Goal: Transaction & Acquisition: Purchase product/service

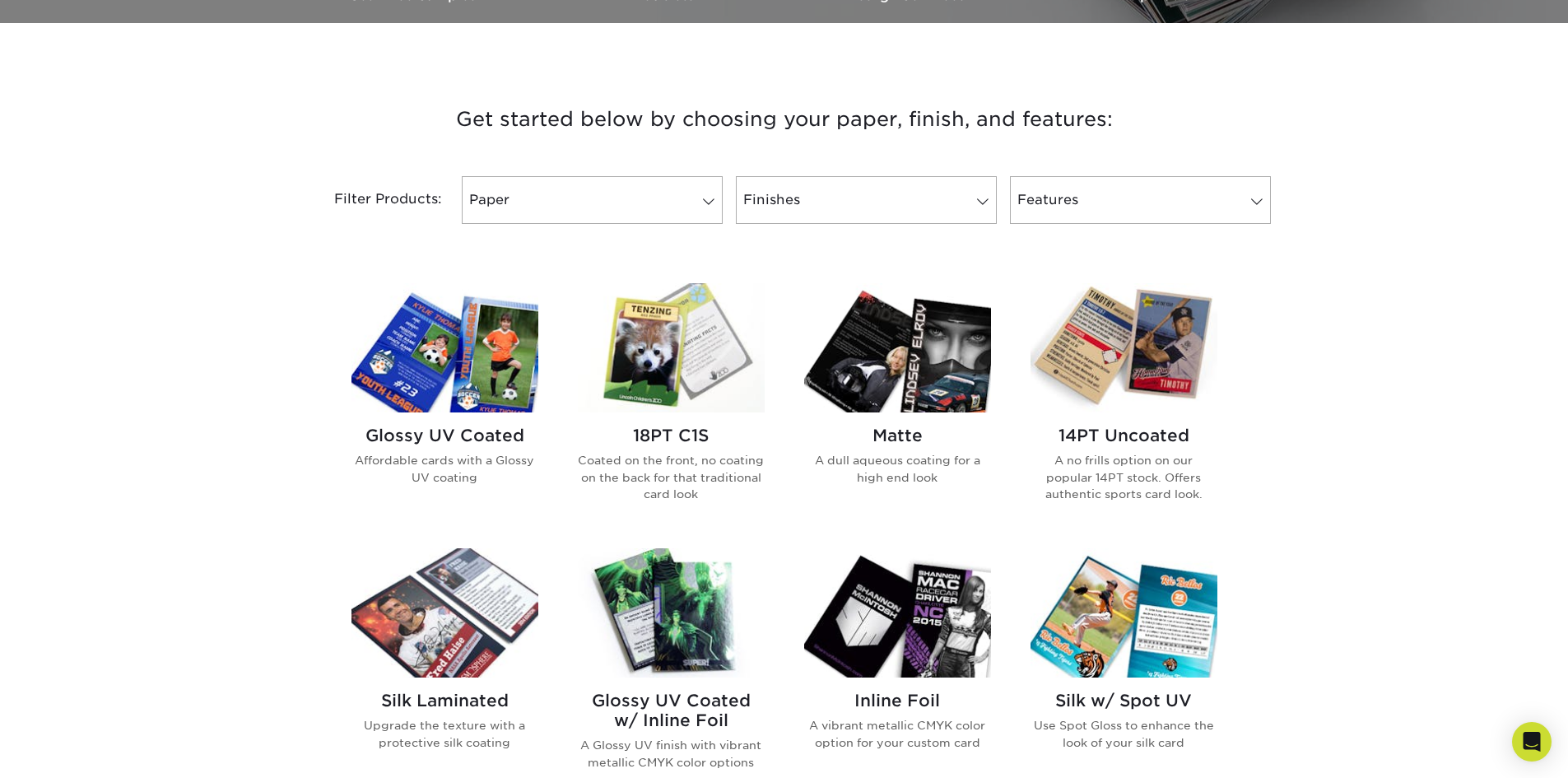
scroll to position [576, 0]
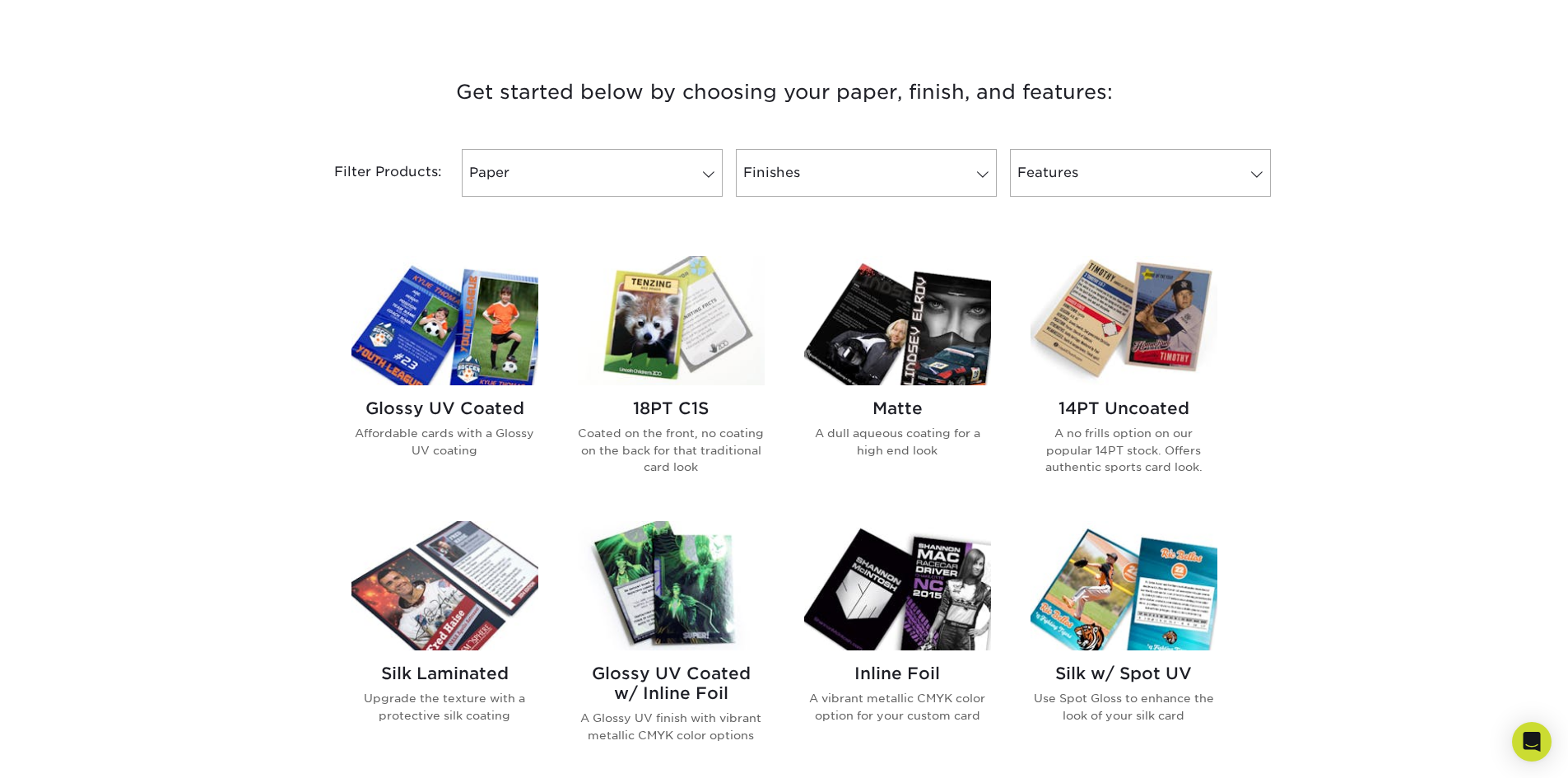
click at [928, 347] on img at bounding box center [898, 320] width 187 height 129
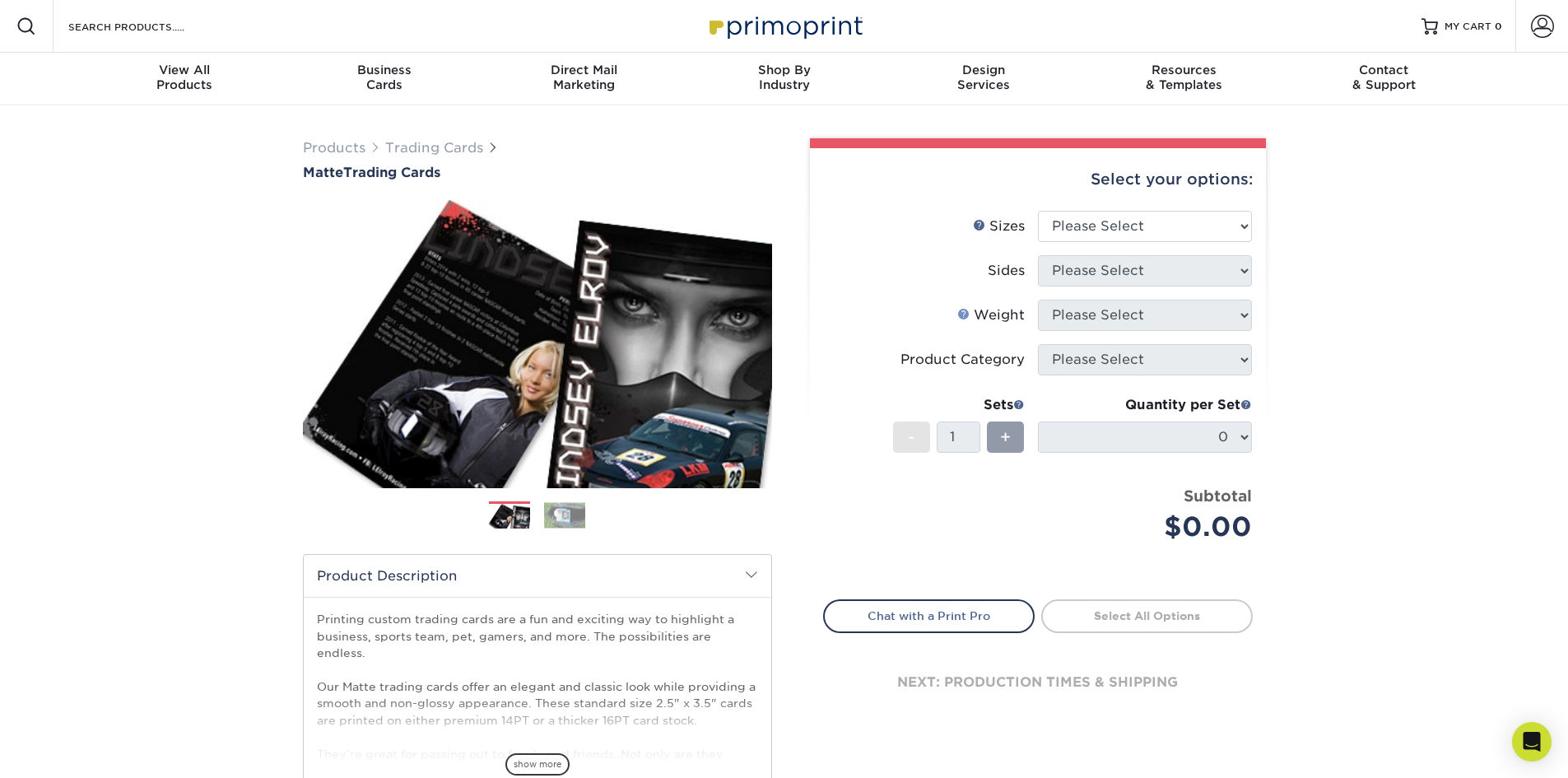
click at [965, 317] on link "Weight Help" at bounding box center [963, 314] width 13 height 13
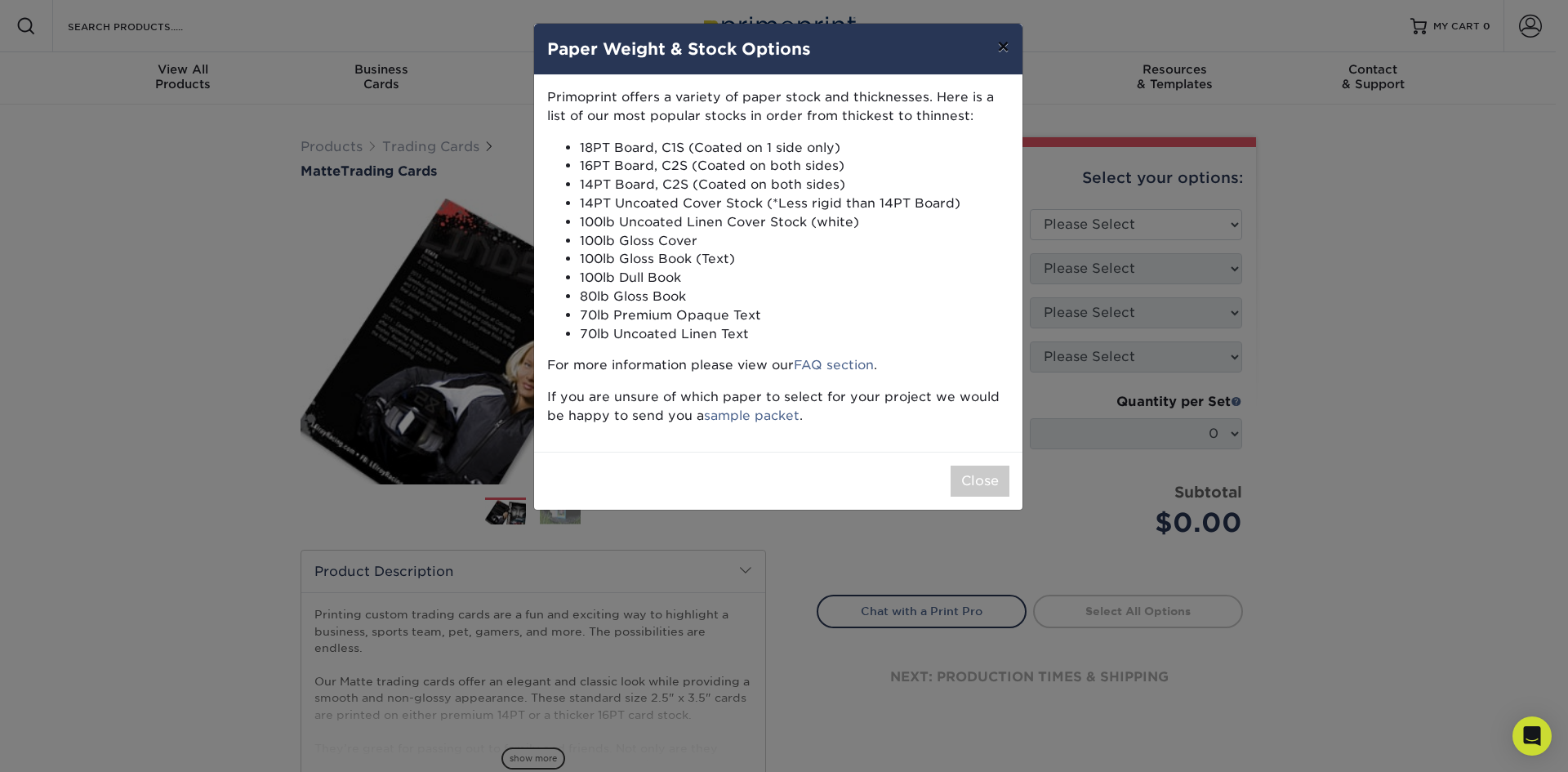
click at [1001, 44] on button "×" at bounding box center [1002, 46] width 37 height 45
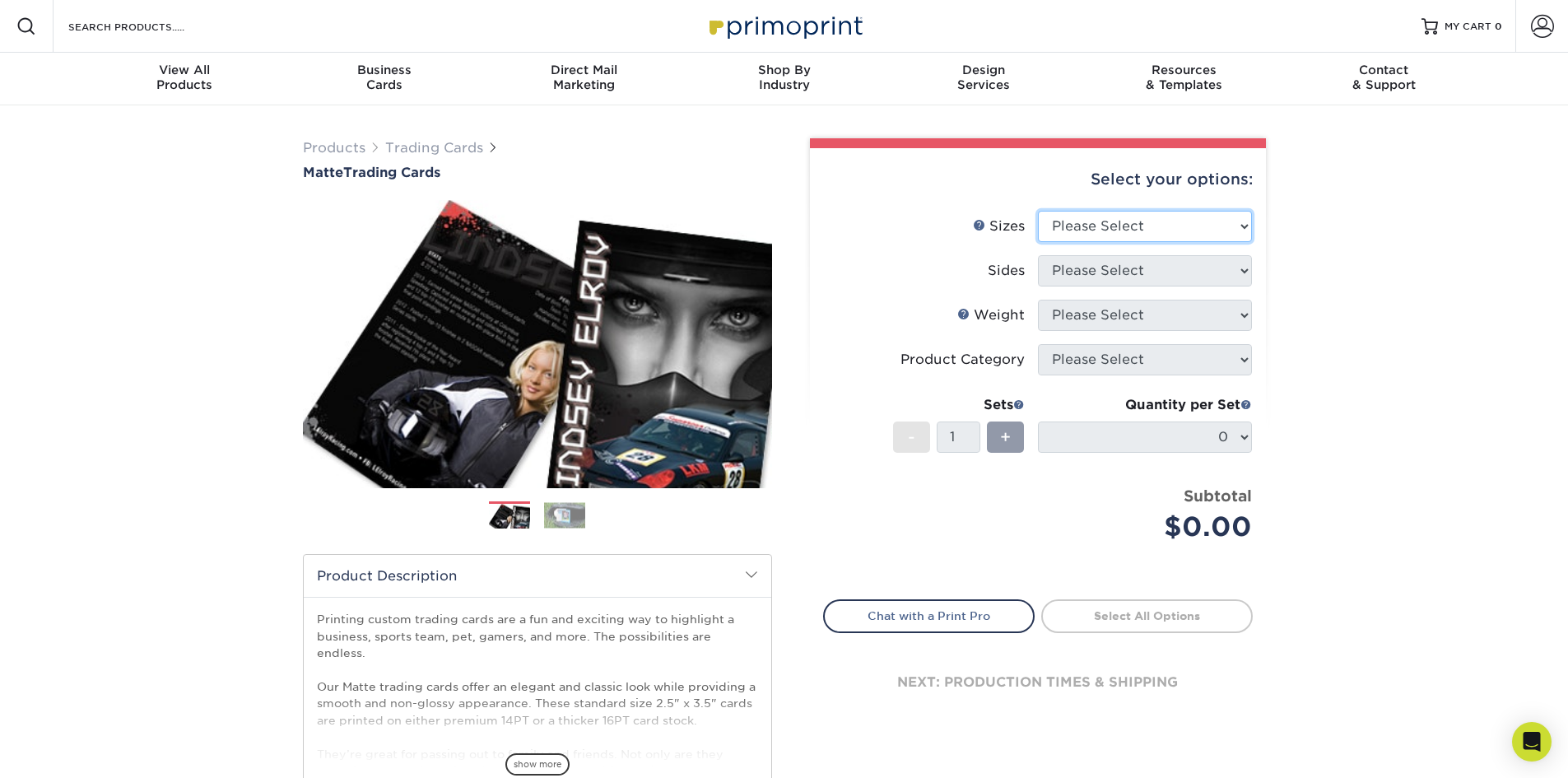
click at [1067, 221] on select "Please Select 2.5" x 3.5"" at bounding box center [1144, 227] width 214 height 32
select select "2.50x3.50"
click at [1038, 211] on select "Please Select 2.5" x 3.5"" at bounding box center [1144, 227] width 214 height 32
click at [1073, 275] on select "Please Select Print Both Sides Print Front Only" at bounding box center [1144, 271] width 214 height 32
select select "13abbda7-1d64-4f25-8bb2-c179b224825d"
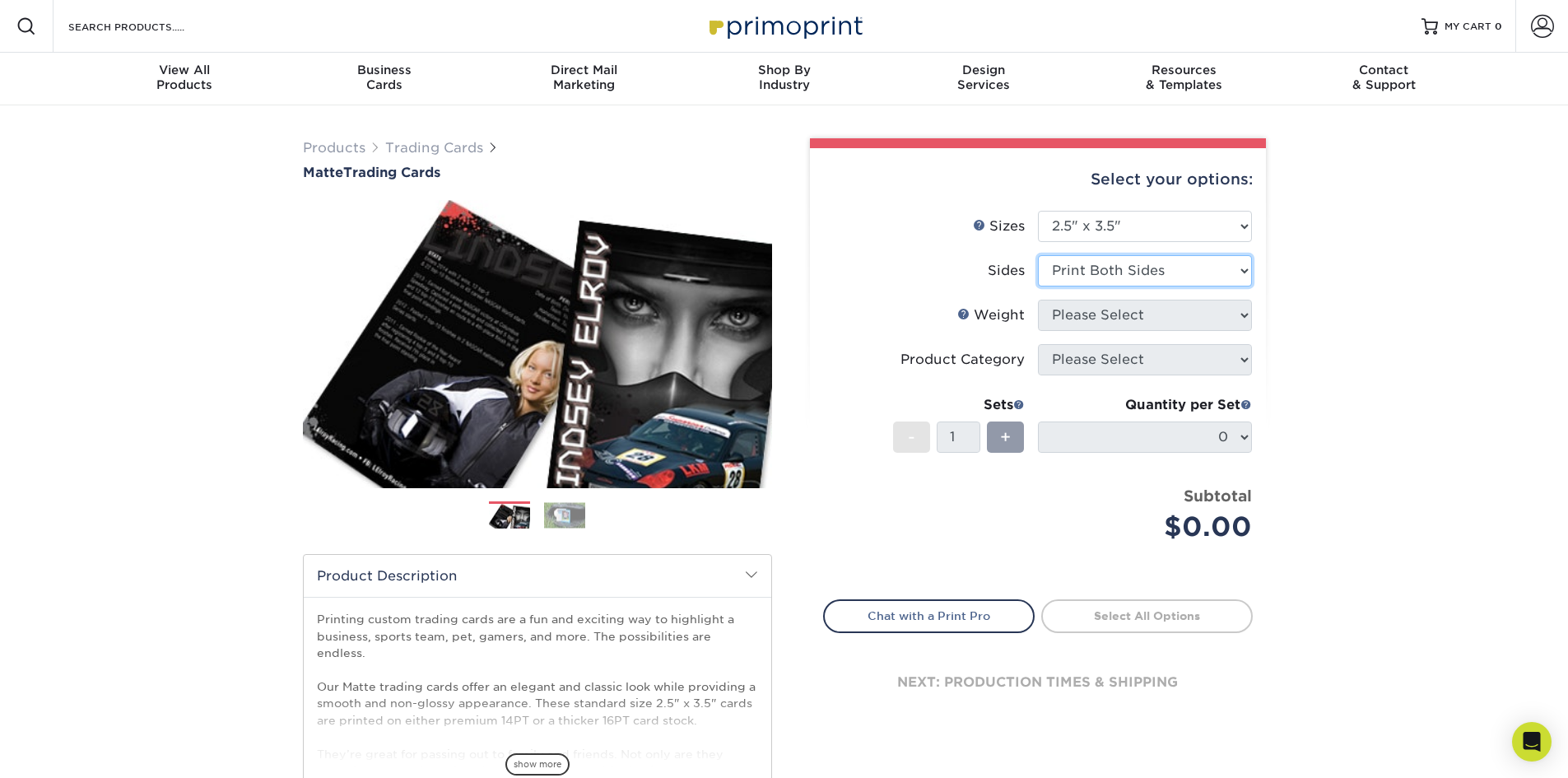
click at [1038, 255] on select "Please Select Print Both Sides Print Front Only" at bounding box center [1144, 271] width 214 height 32
click at [1069, 310] on select "Please Select 16PT 14PT" at bounding box center [1144, 316] width 214 height 32
select select "16PT"
click at [1038, 300] on select "Please Select 16PT 14PT" at bounding box center [1144, 316] width 214 height 32
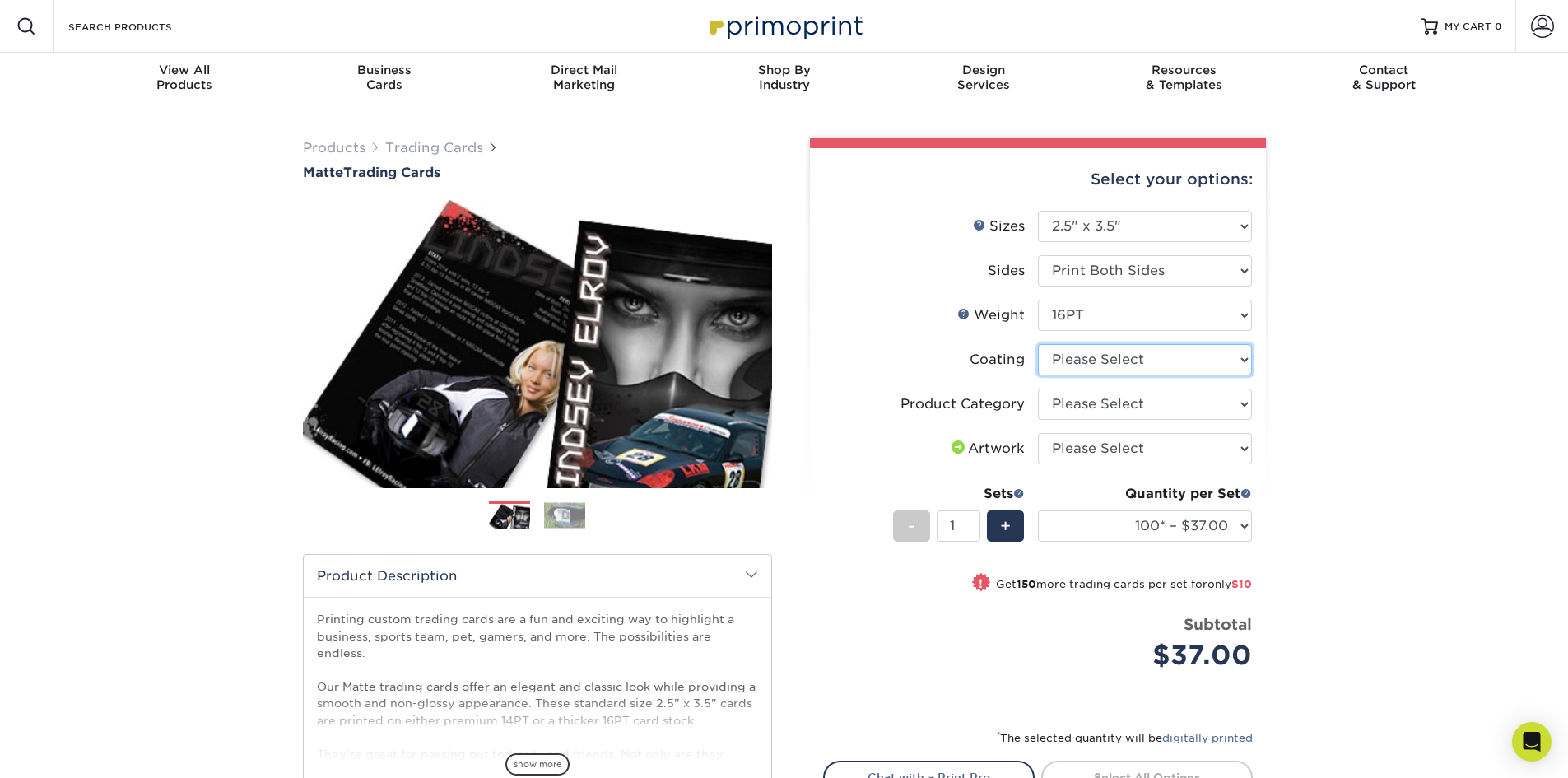
click at [1089, 362] on select at bounding box center [1144, 360] width 214 height 32
select select "121bb7b5-3b4d-429f-bd8d-bbf80e953313"
click at [1038, 344] on select at bounding box center [1144, 360] width 214 height 32
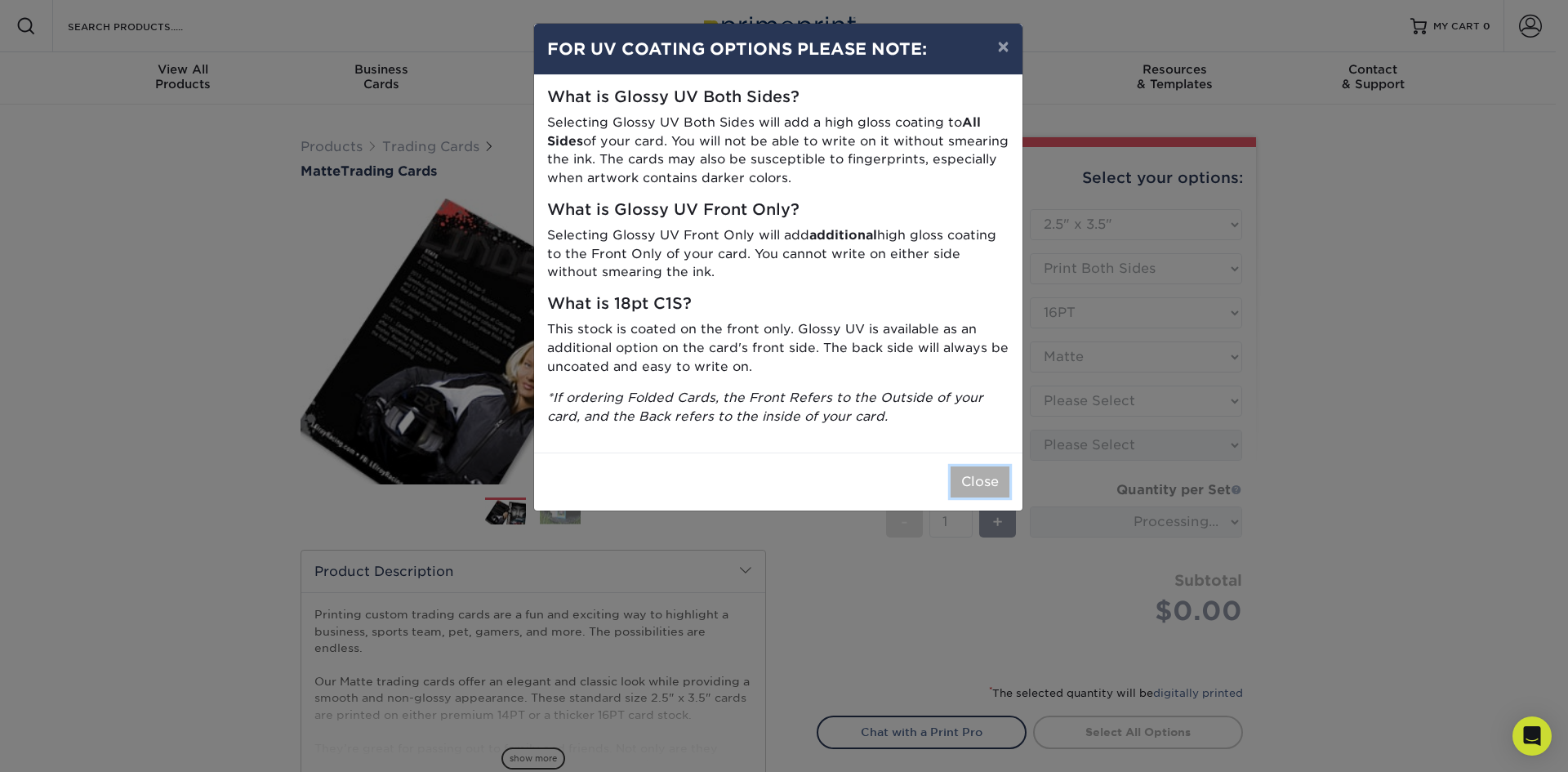
click at [985, 481] on button "Close" at bounding box center [979, 482] width 59 height 31
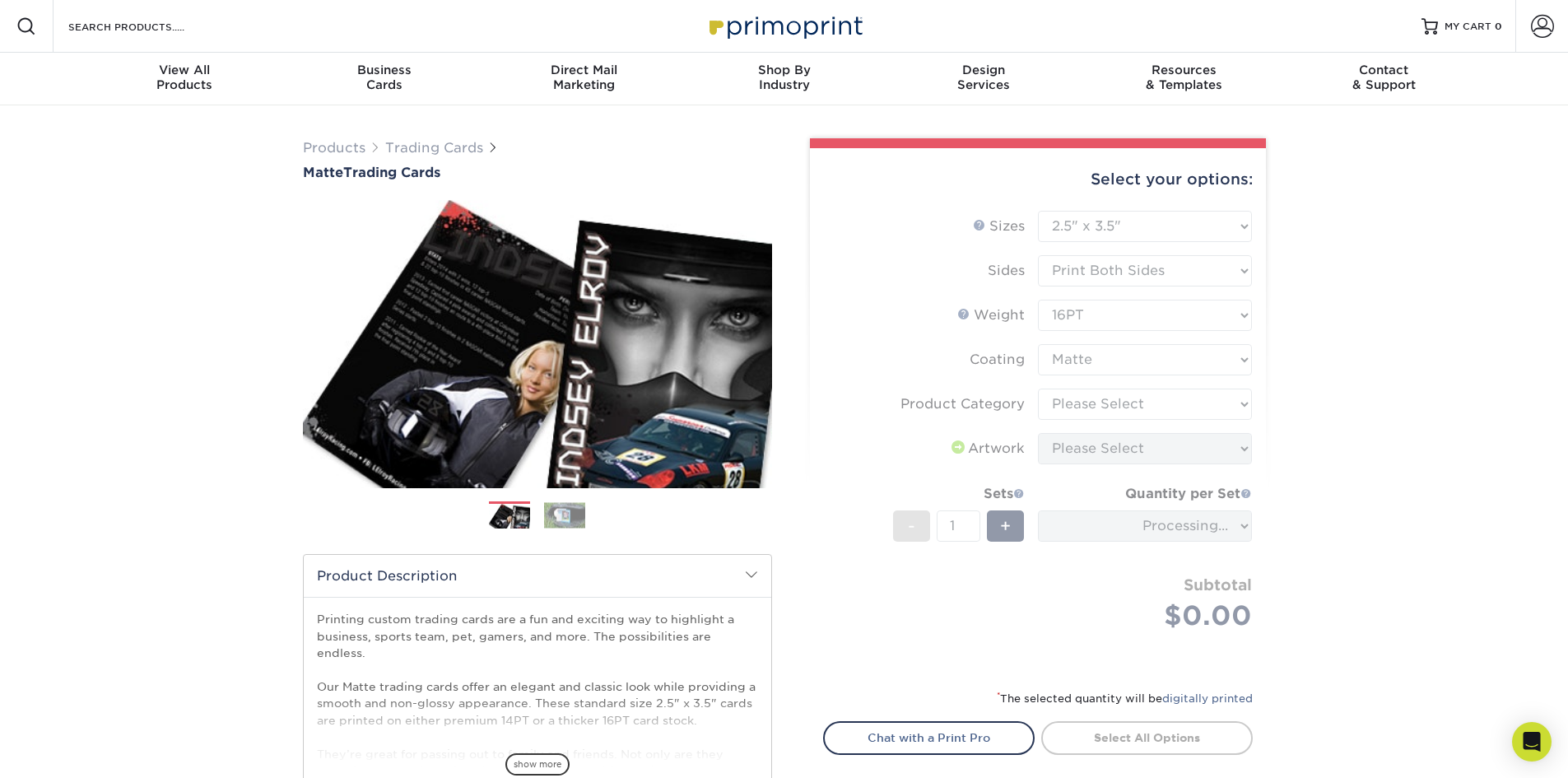
click at [1122, 401] on form "Sizes Help Sizes Please Select 2.5" x 3.5" Sides Please Select 16PT - 1" at bounding box center [1038, 440] width 430 height 458
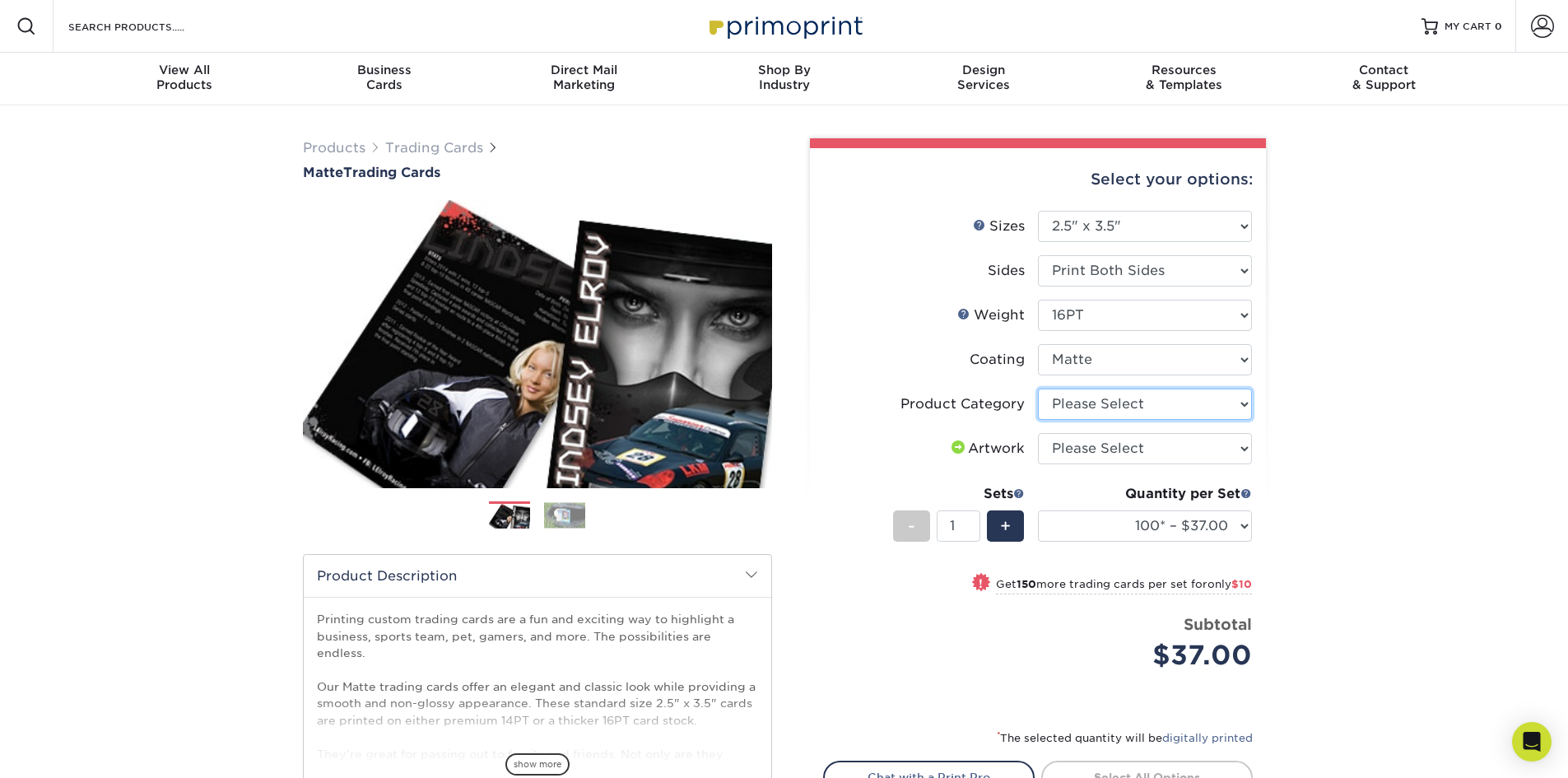
click at [1122, 401] on select "Please Select Trading Cards" at bounding box center [1144, 404] width 214 height 32
select select "c2f9bce9-36c2-409d-b101-c29d9d031e18"
click at [1038, 388] on select "Please Select Trading Cards" at bounding box center [1144, 404] width 214 height 32
click at [1081, 454] on select "Please Select I will upload files I need a design - $100" at bounding box center [1144, 449] width 214 height 32
select select "upload"
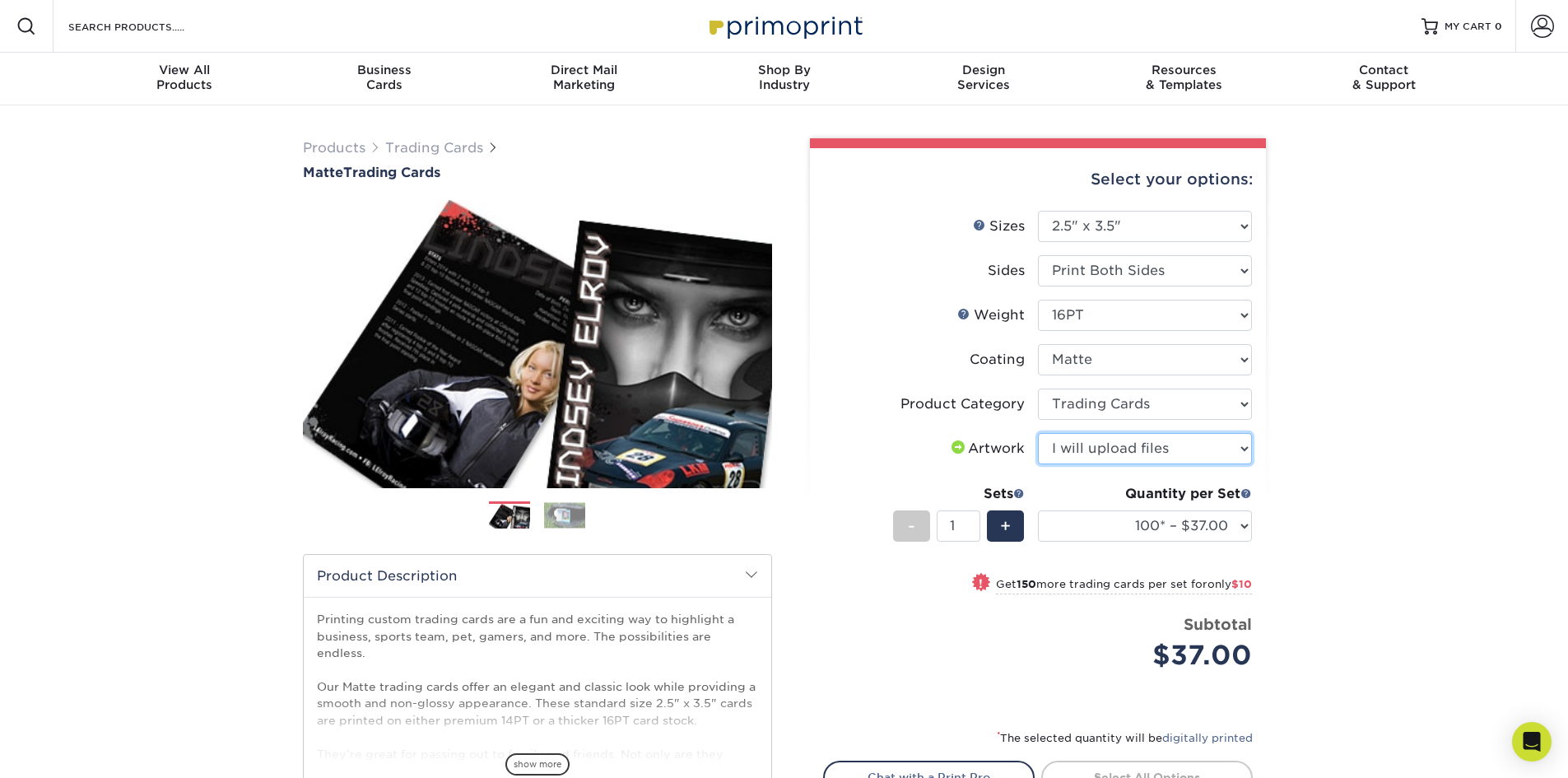
click at [1038, 433] on select "Please Select I will upload files I need a design - $100" at bounding box center [1144, 449] width 214 height 32
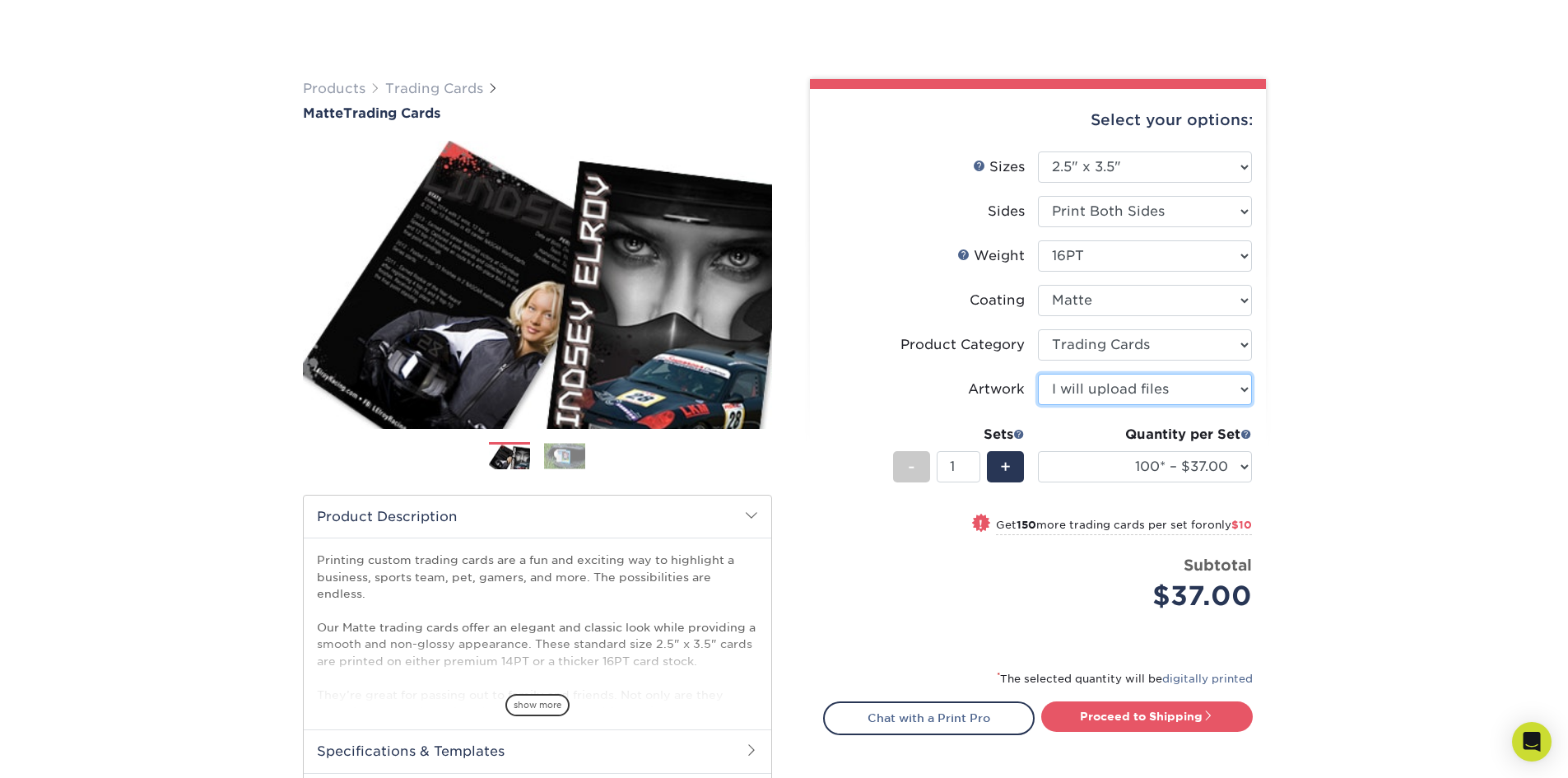
scroll to position [247, 0]
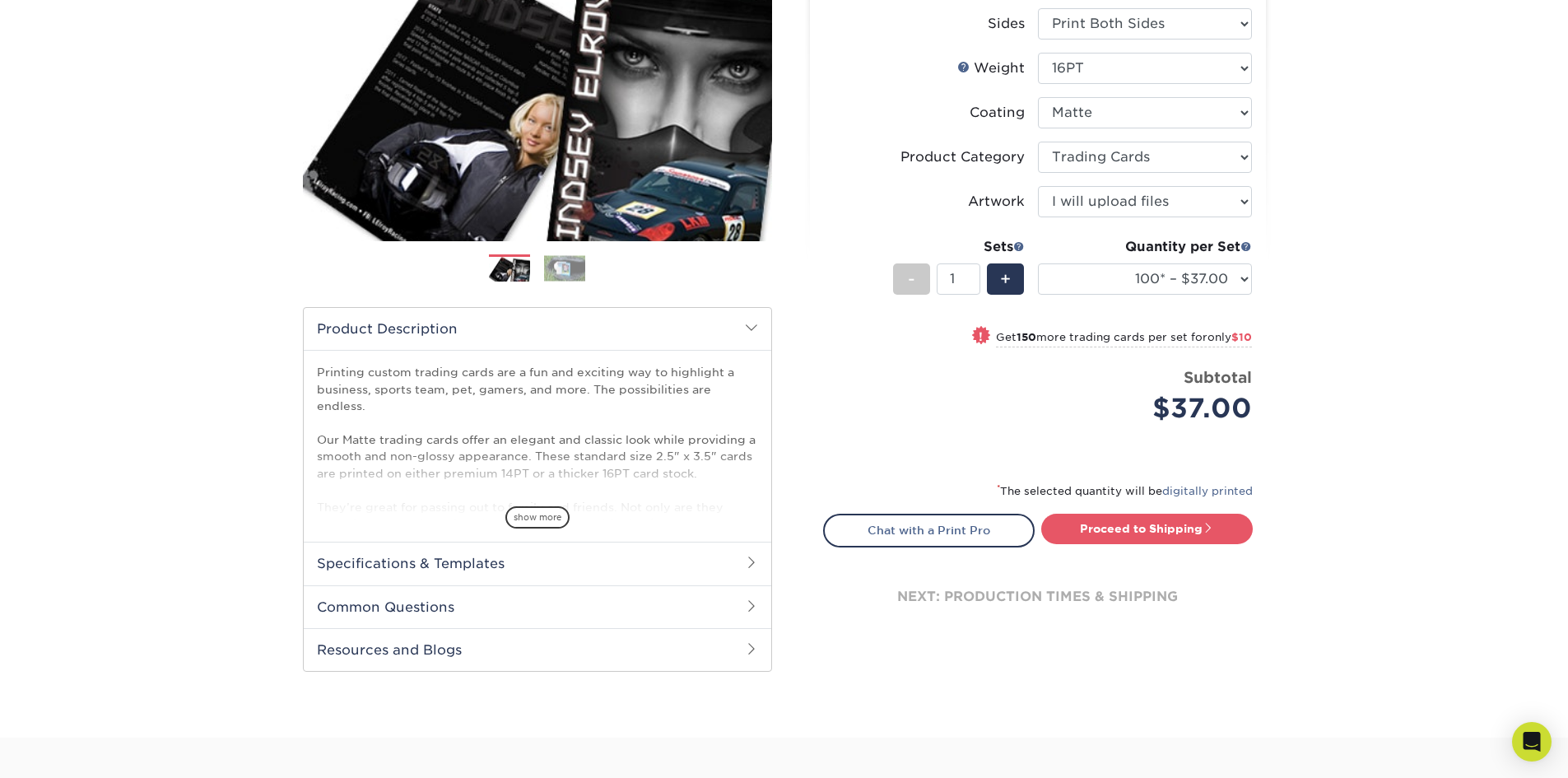
click at [720, 546] on h2 "Specifications & Templates" at bounding box center [537, 562] width 467 height 42
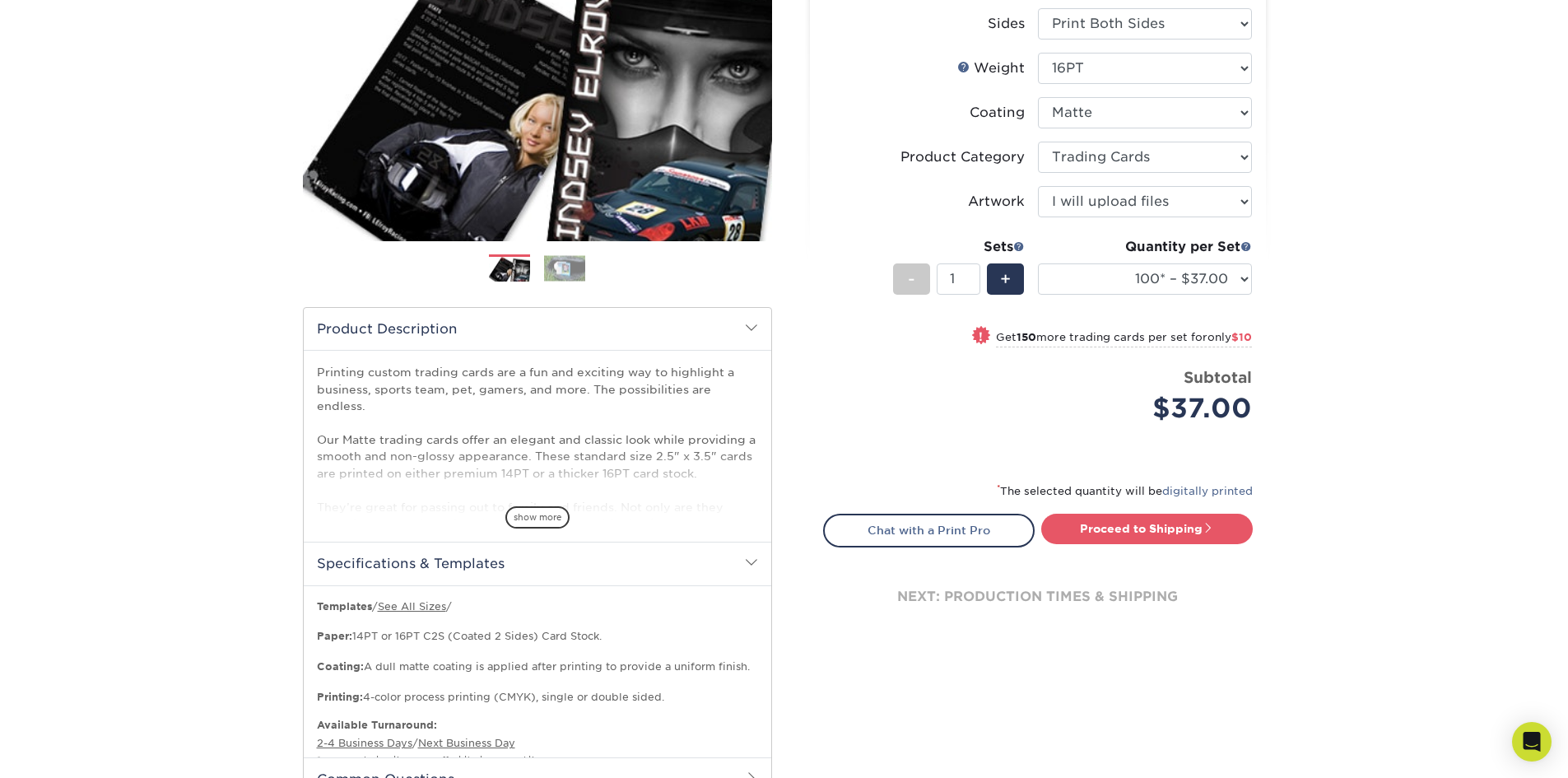
scroll to position [0, 0]
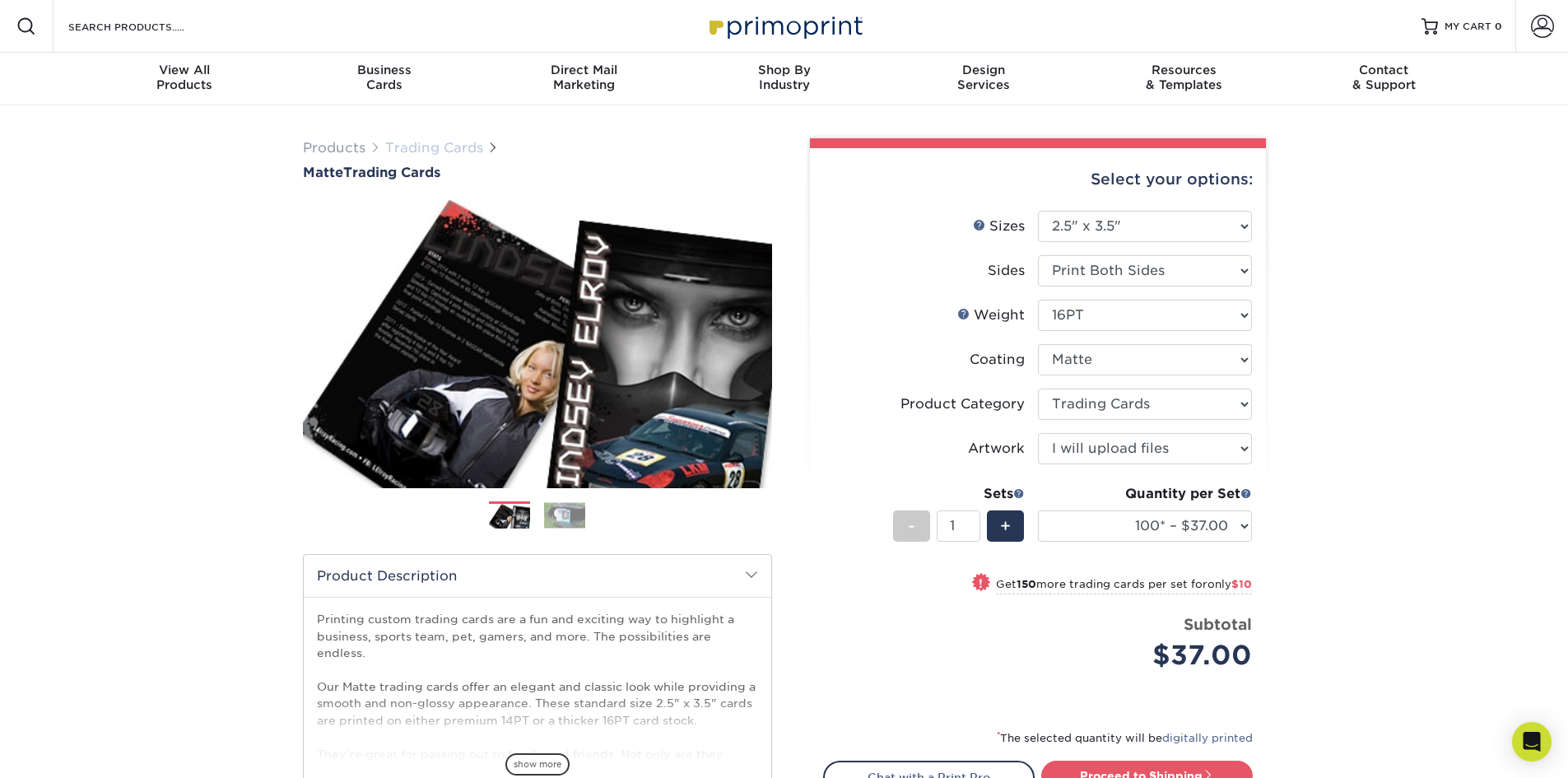
click at [445, 152] on link "Trading Cards" at bounding box center [435, 147] width 98 height 16
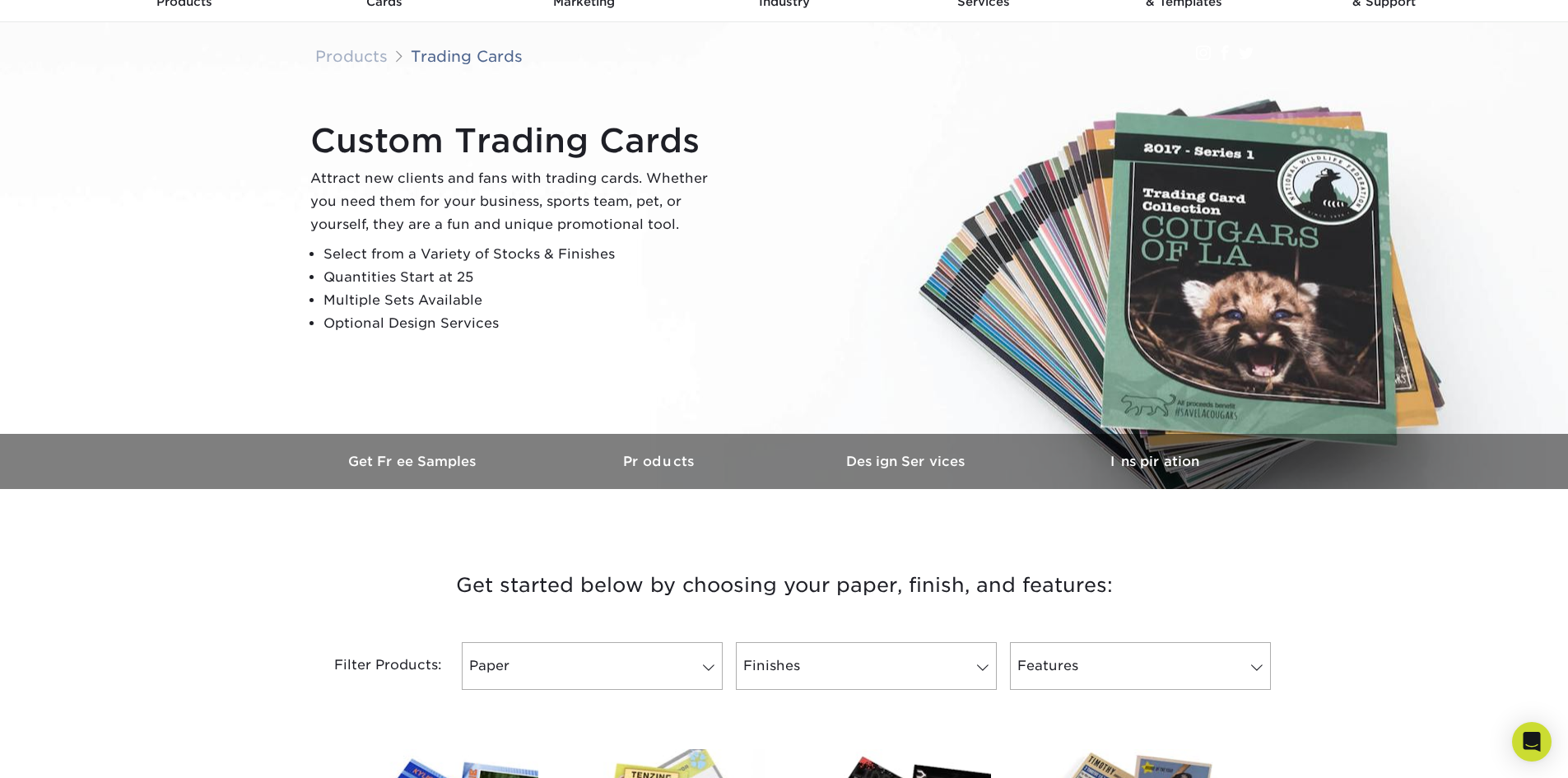
scroll to position [329, 0]
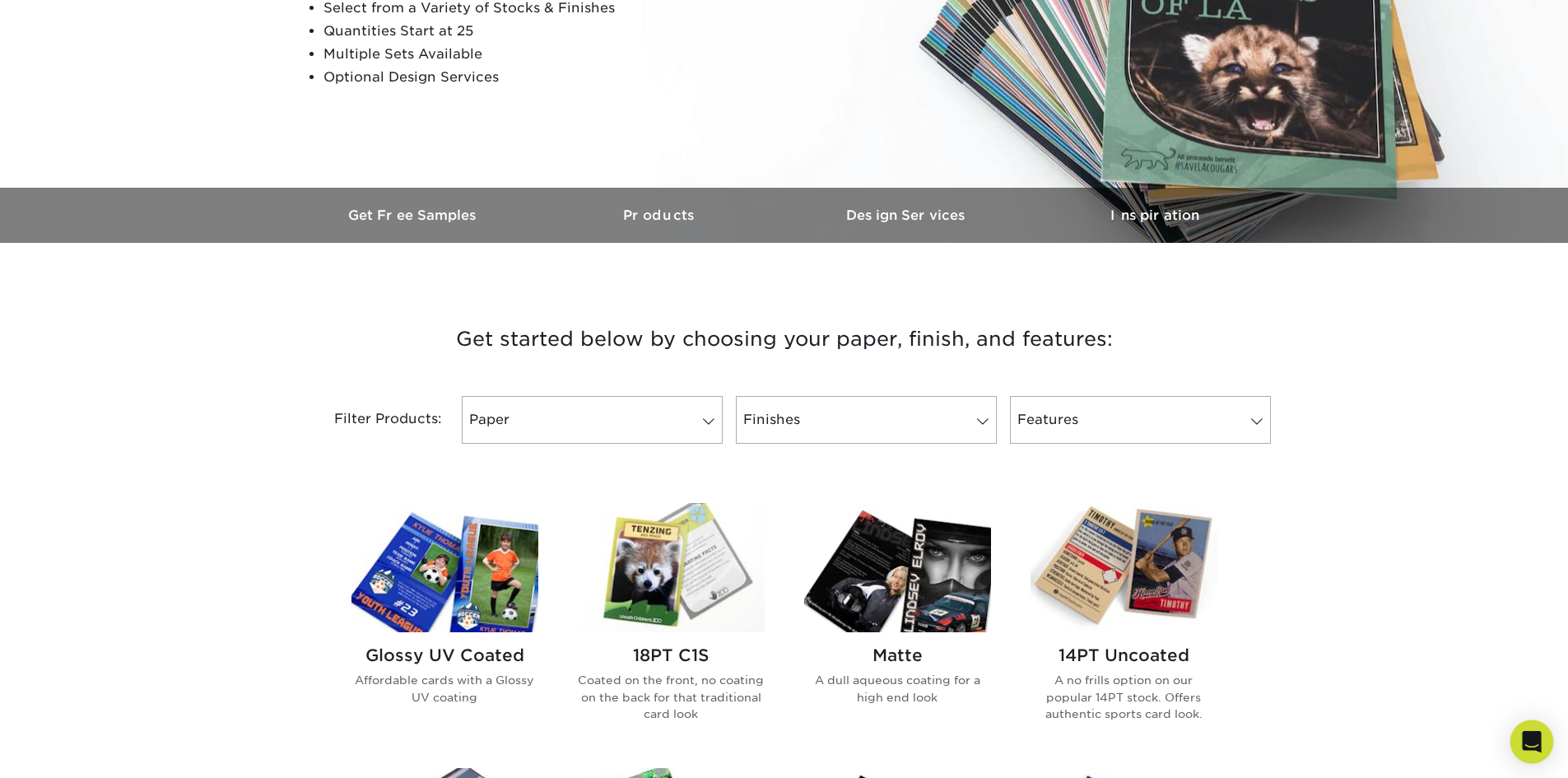
click at [1518, 743] on div "Open Intercom Messenger" at bounding box center [1532, 742] width 43 height 43
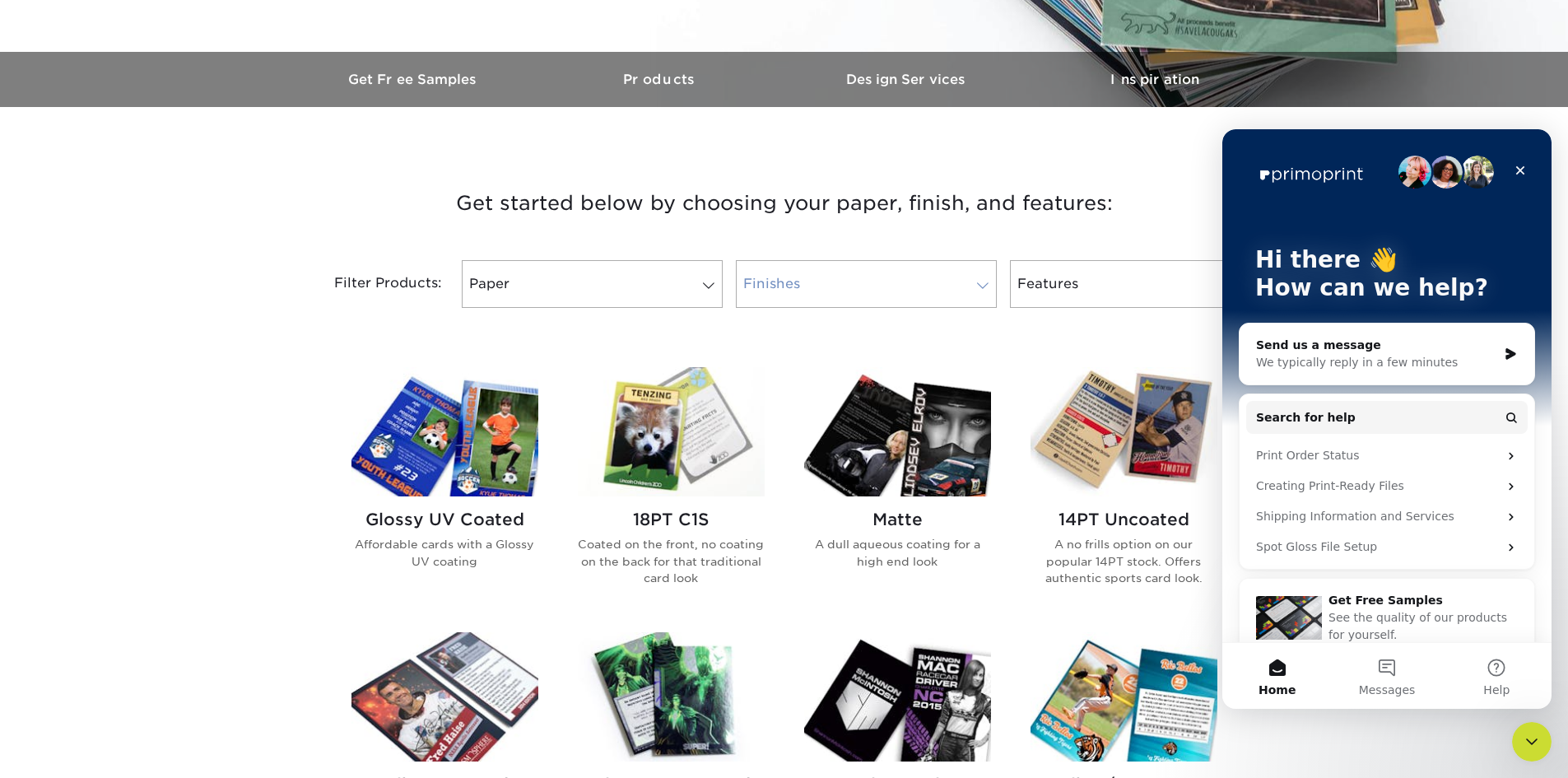
scroll to position [659, 0]
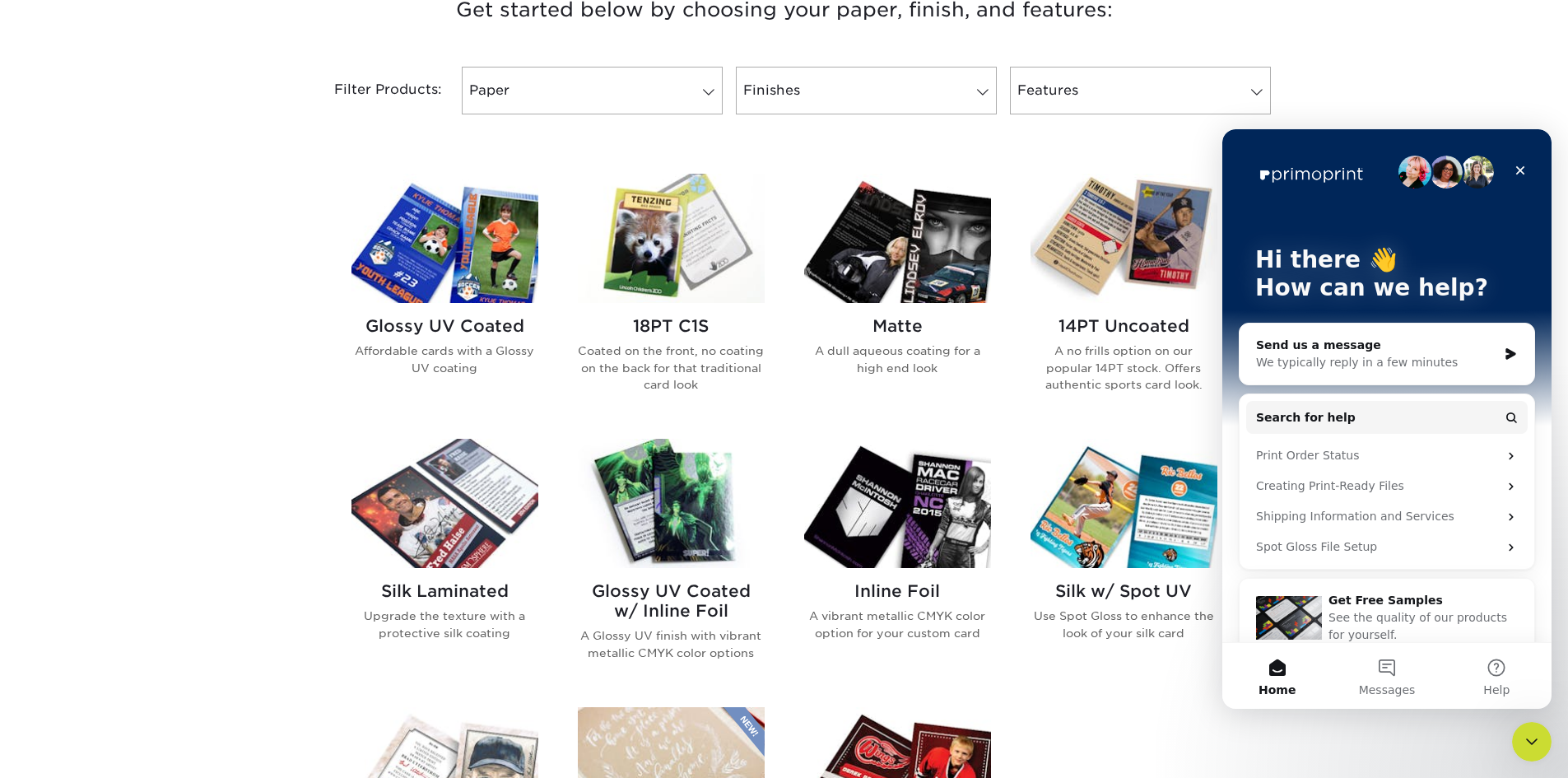
click at [877, 342] on p "A dull aqueous coating for a high end look" at bounding box center [898, 359] width 187 height 34
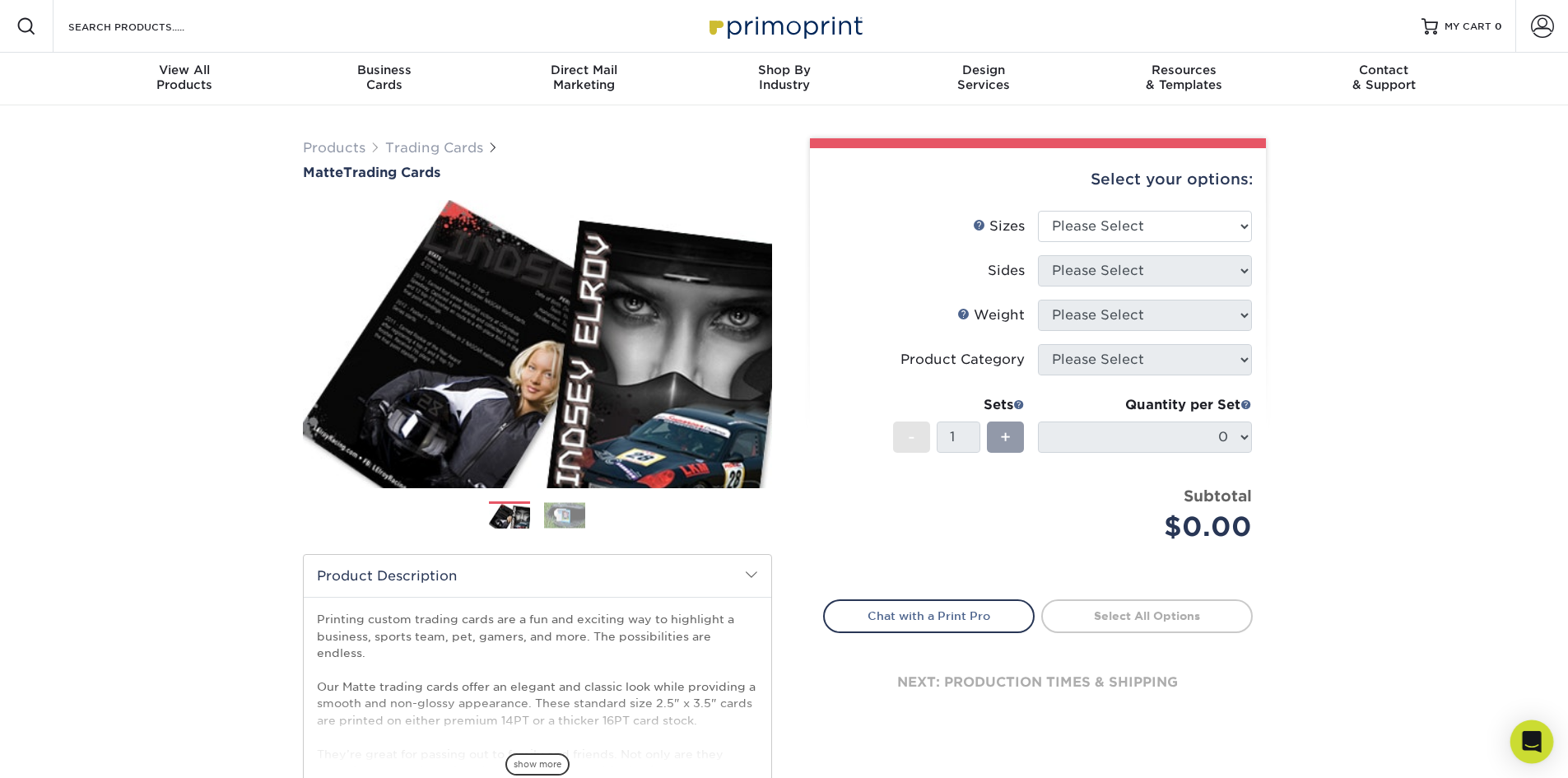
click at [1531, 726] on div "Open Intercom Messenger" at bounding box center [1532, 742] width 43 height 43
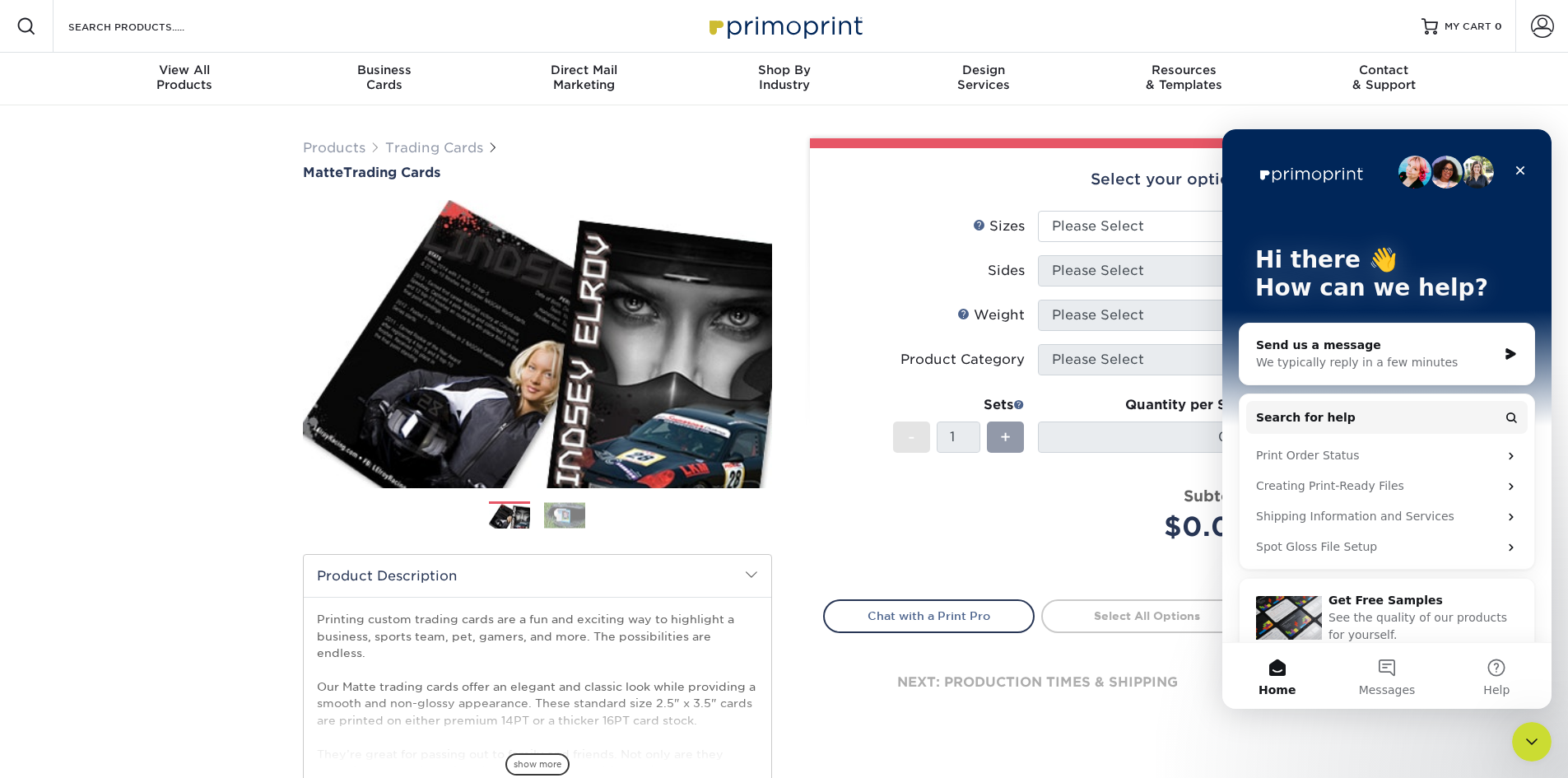
click at [1321, 358] on div "We typically reply in a few minutes" at bounding box center [1376, 362] width 241 height 17
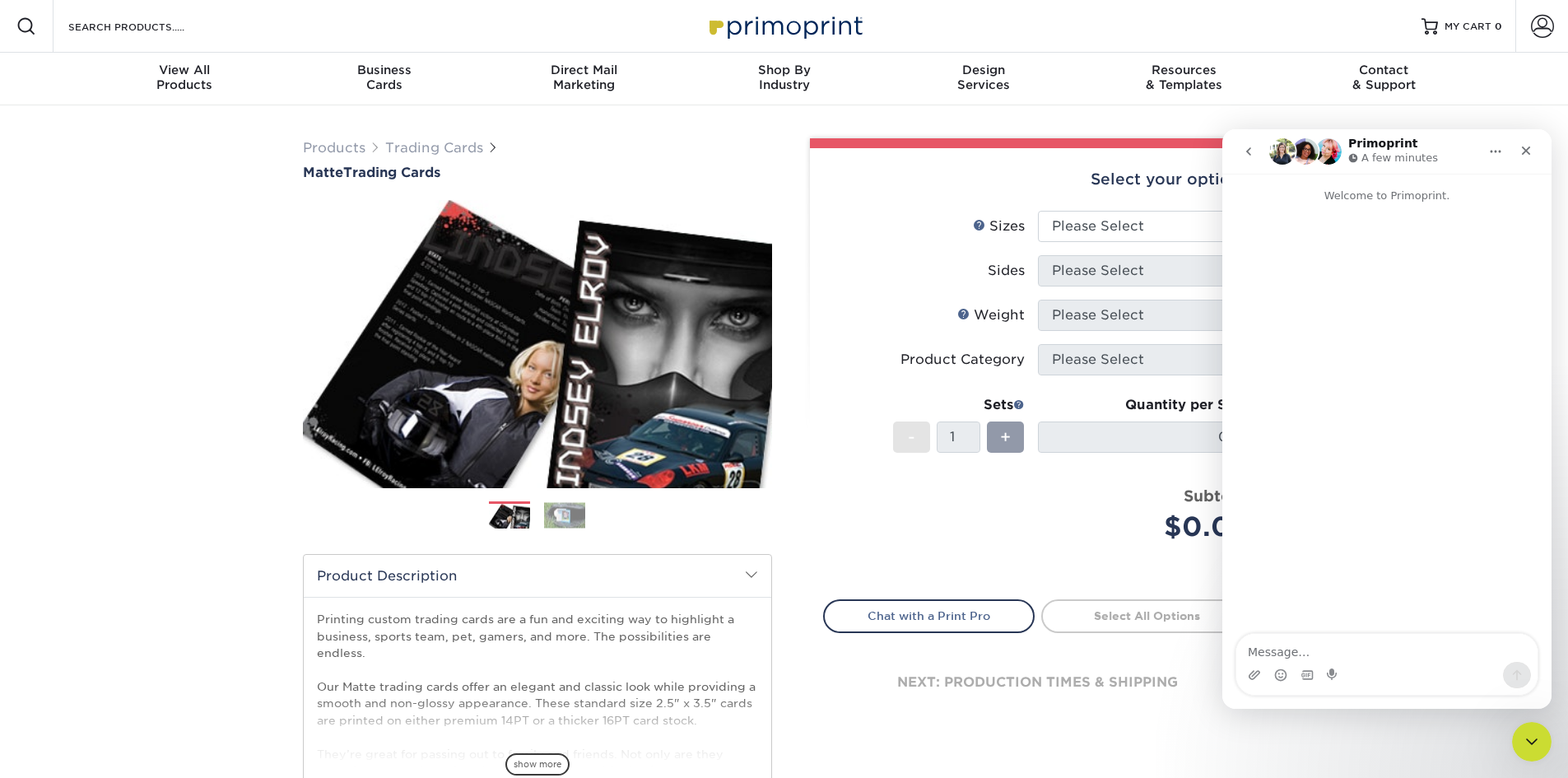
click at [1285, 649] on textarea "Message…" at bounding box center [1386, 648] width 301 height 28
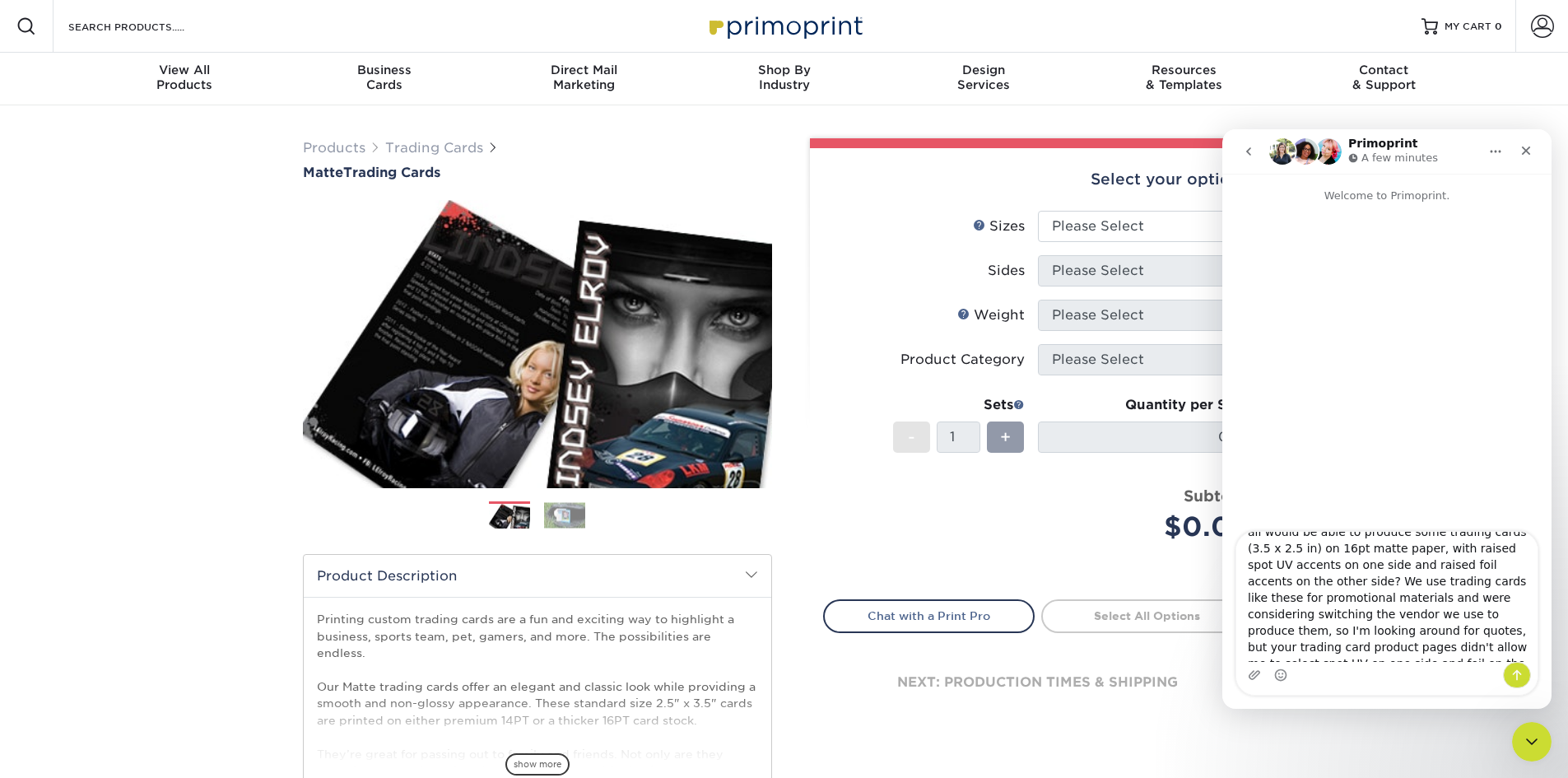
scroll to position [62, 0]
drag, startPoint x: 1452, startPoint y: 614, endPoint x: 1420, endPoint y: 632, distance: 36.7
click at [1420, 632] on textarea "Hi there! I wanted to inquire about whether you all would be able to produce so…" at bounding box center [1386, 596] width 301 height 130
type textarea "Hi there! I wanted to inquire about whether you all would be able to produce so…"
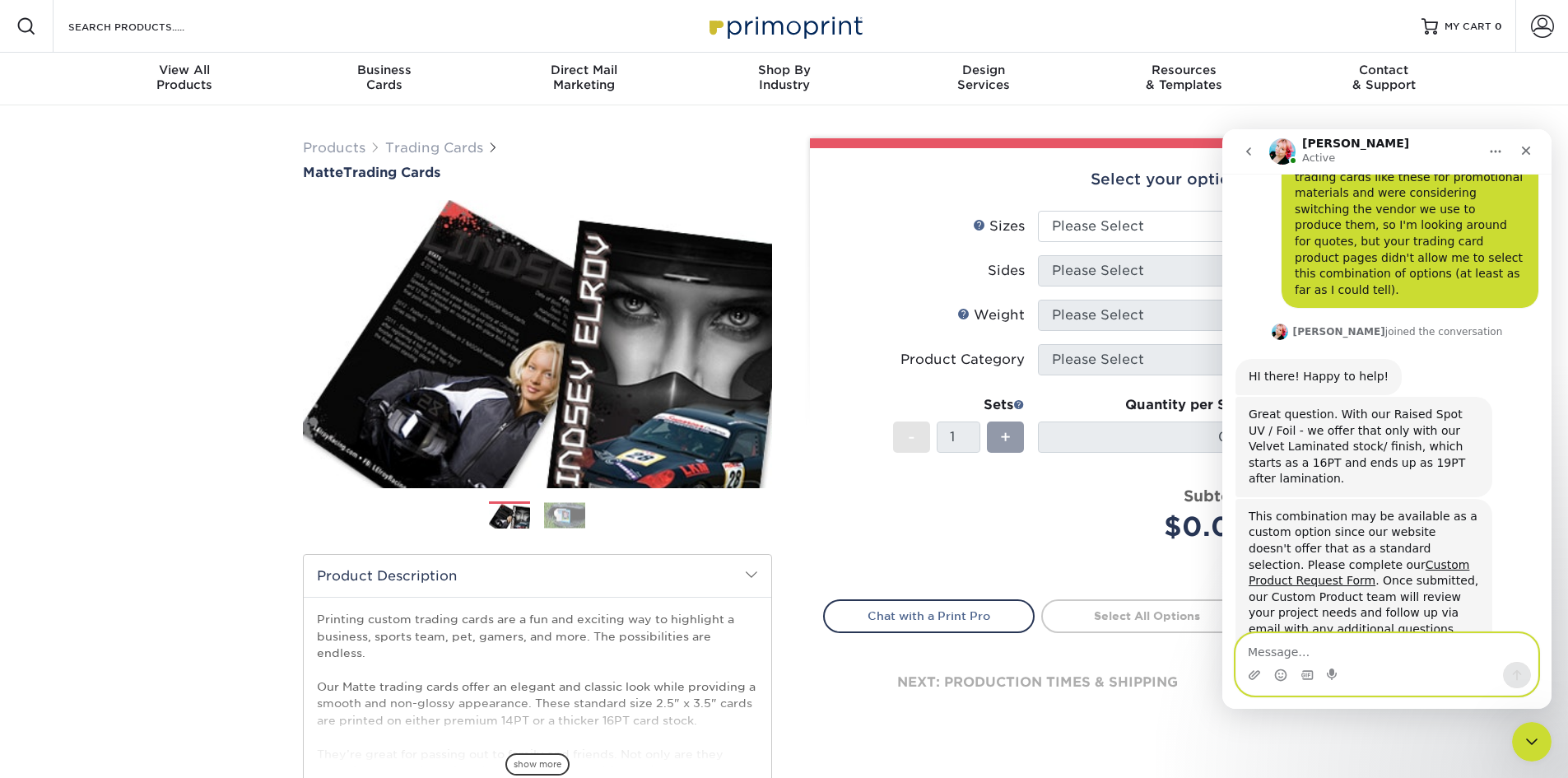
scroll to position [215, 0]
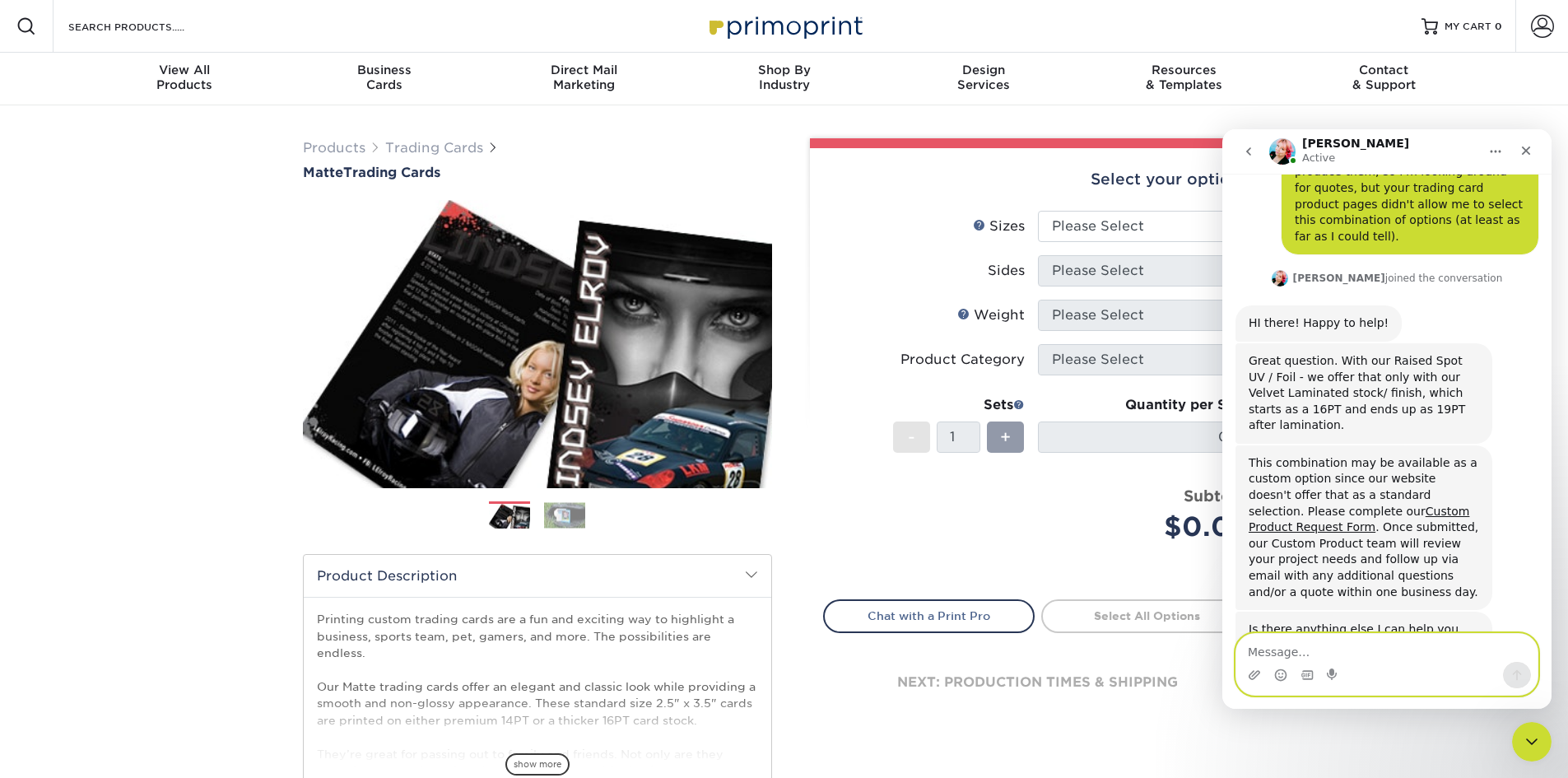
click at [1413, 647] on textarea "Message…" at bounding box center [1386, 648] width 301 height 28
type textarea "I think that's good for now! Thanks."
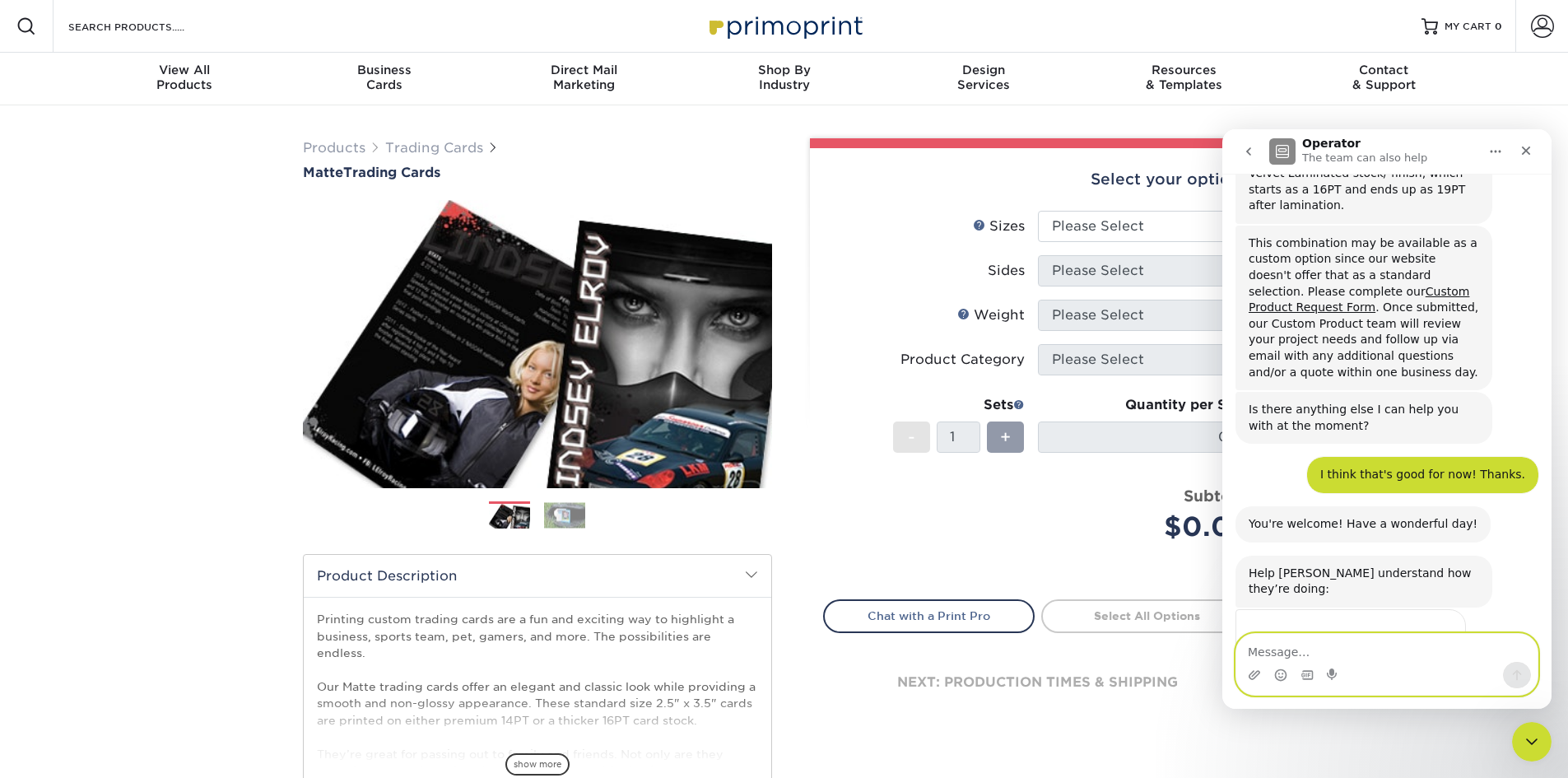
scroll to position [445, 0]
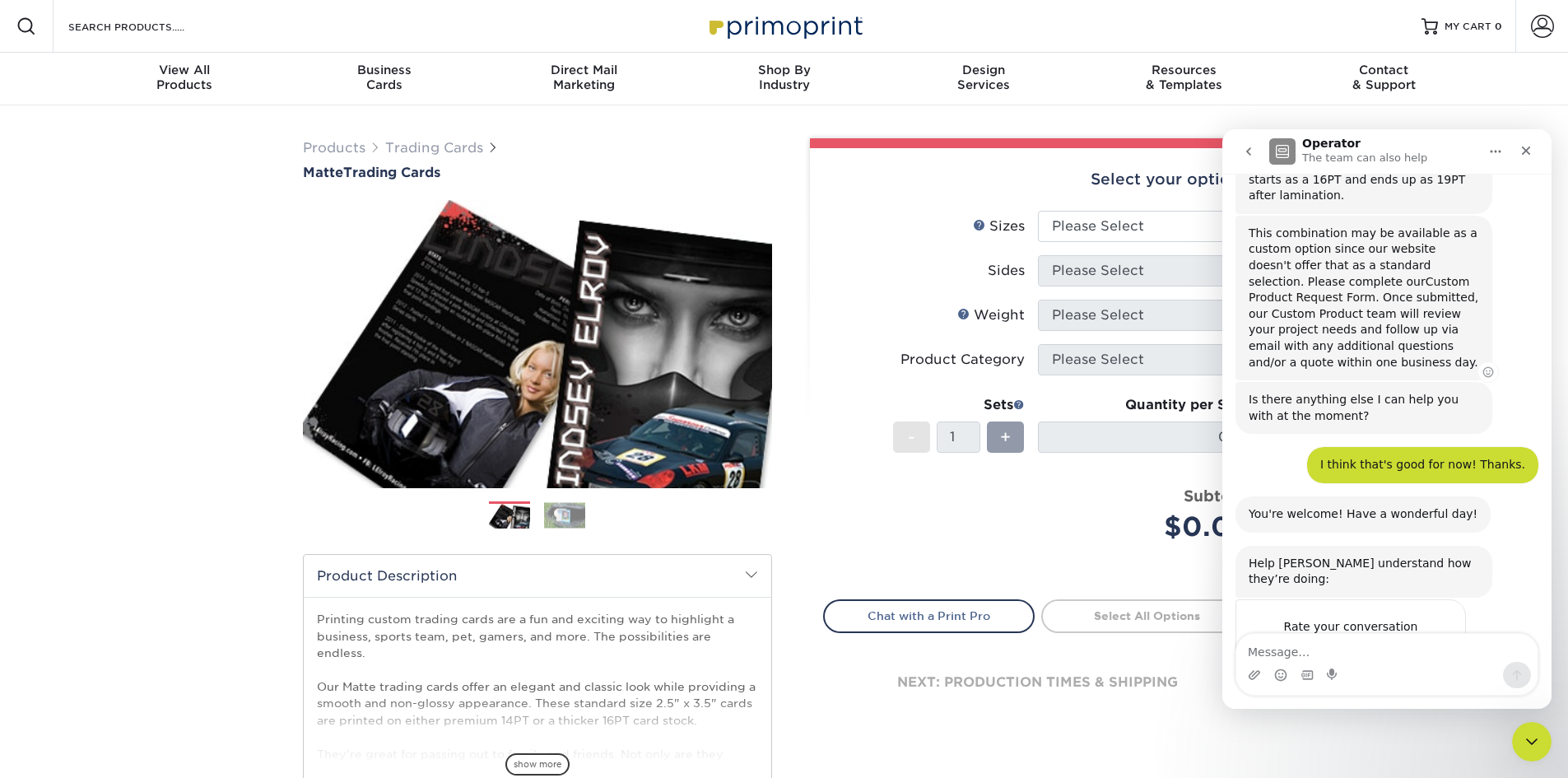
click at [1405, 275] on link "Custom Product Request Form" at bounding box center [1358, 290] width 221 height 30
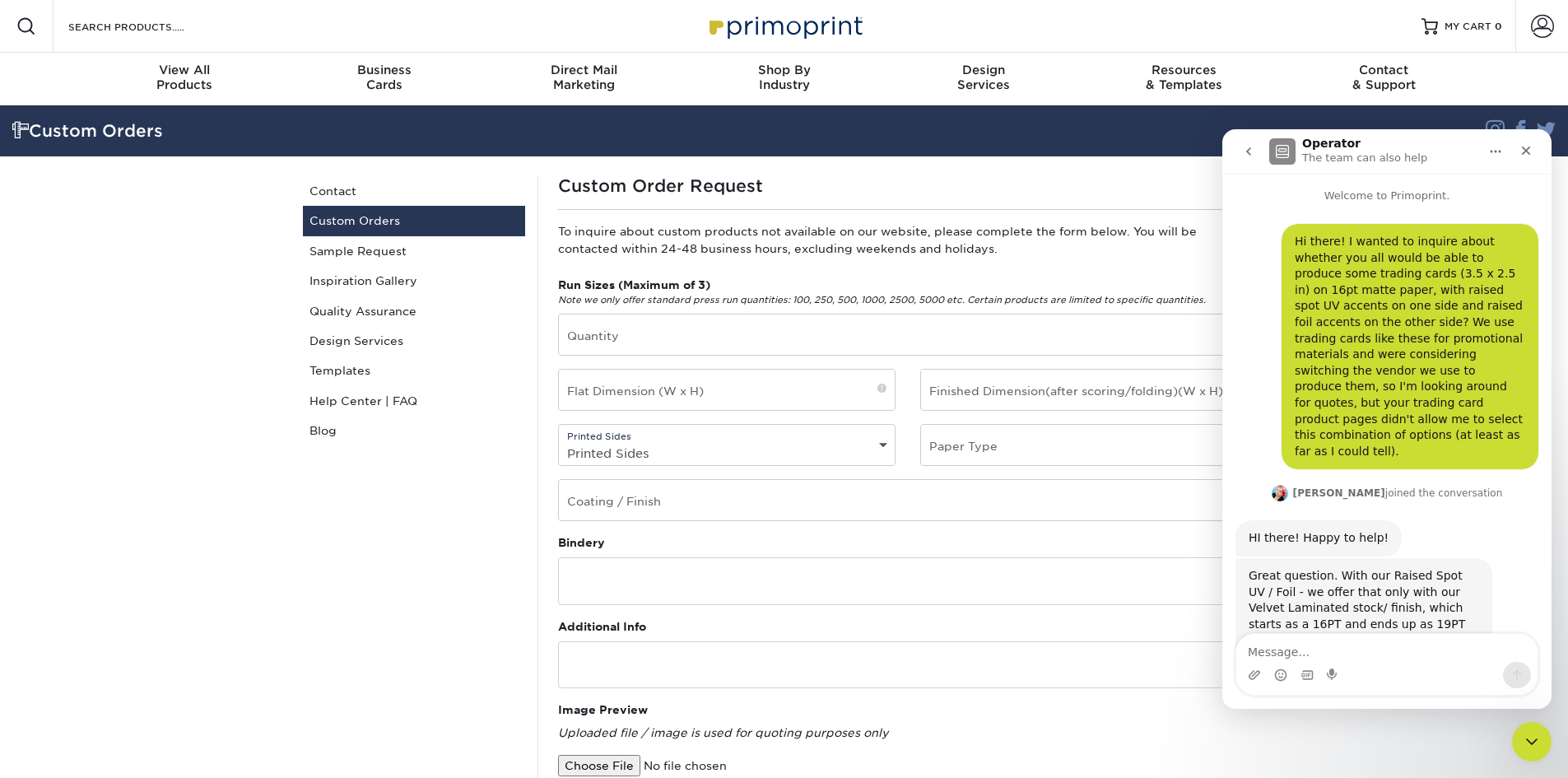
scroll to position [445, 0]
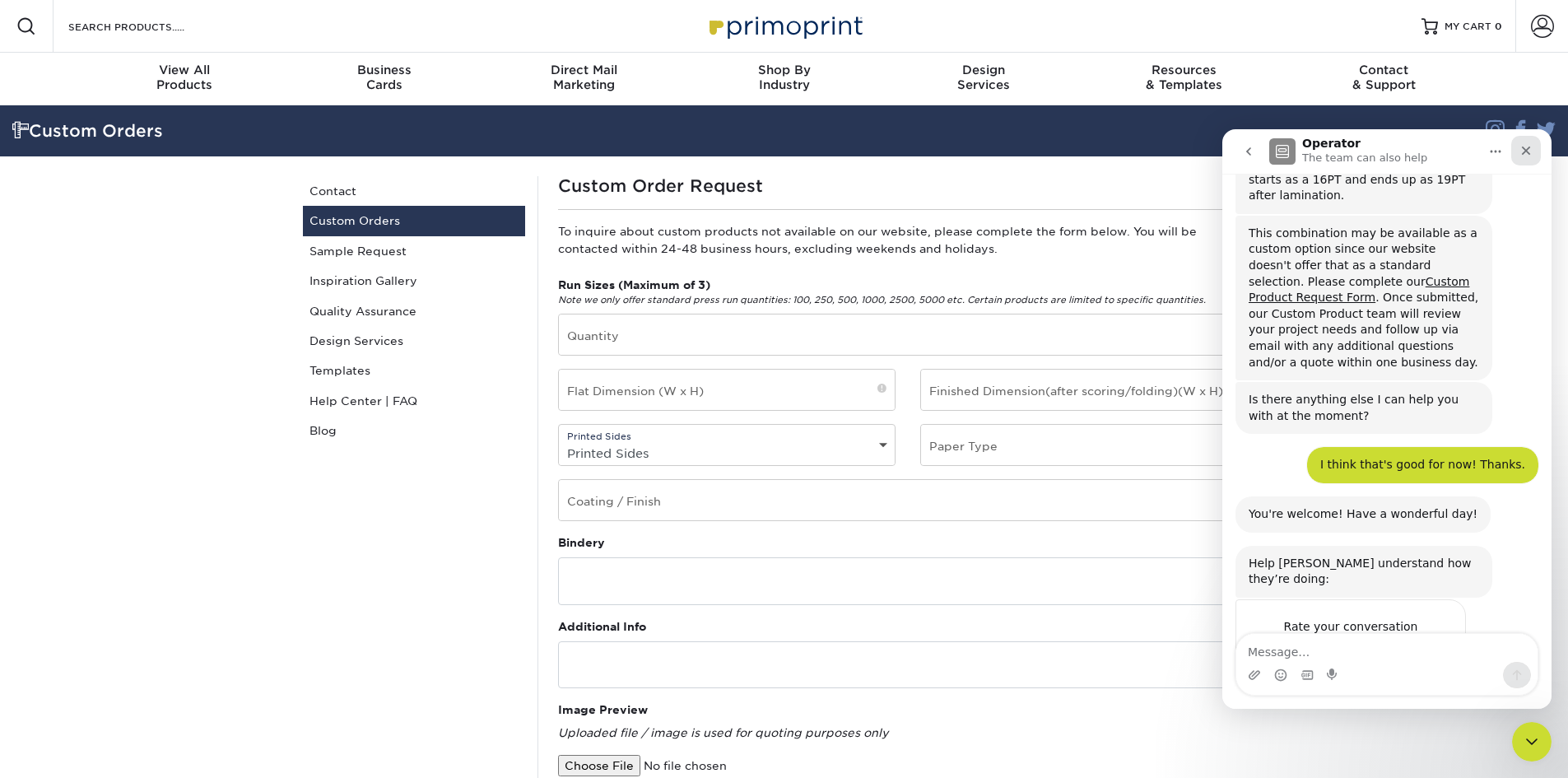
click at [1529, 145] on icon "Close" at bounding box center [1526, 151] width 13 height 13
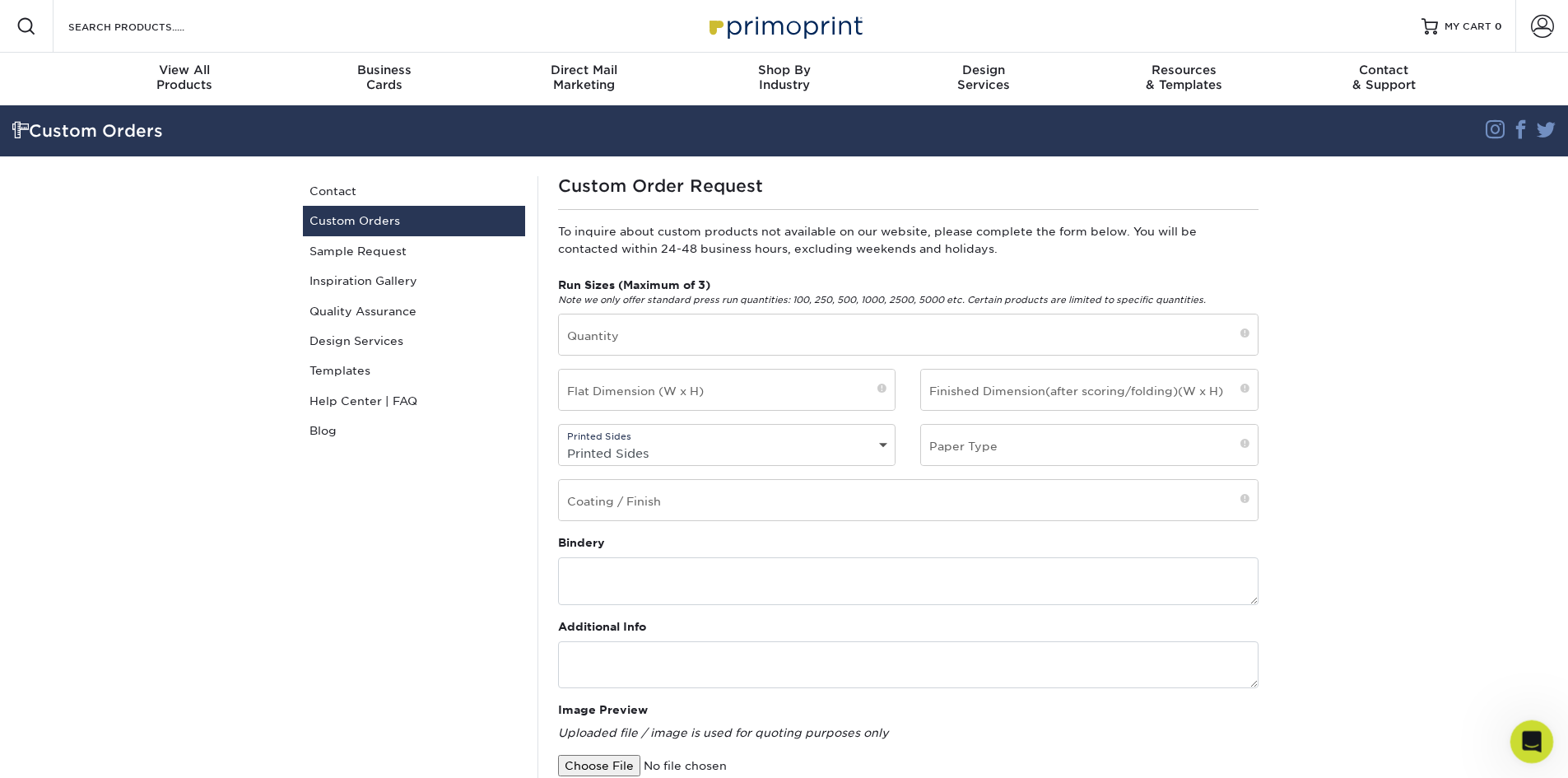
click at [1541, 735] on icon "Open Intercom Messenger" at bounding box center [1529, 740] width 27 height 27
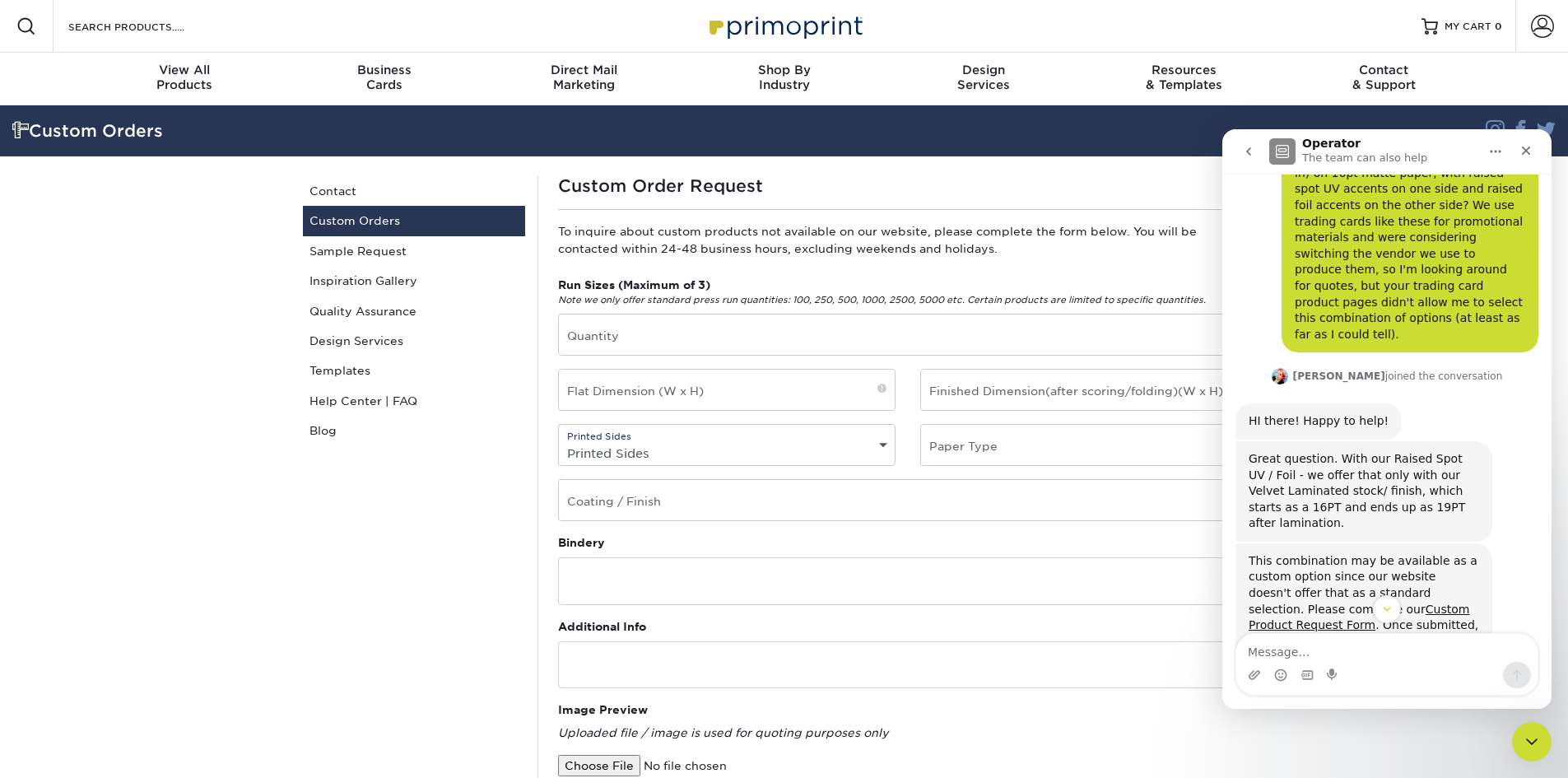
scroll to position [115, 0]
click at [1350, 604] on link "Custom Product Request Form" at bounding box center [1358, 619] width 221 height 30
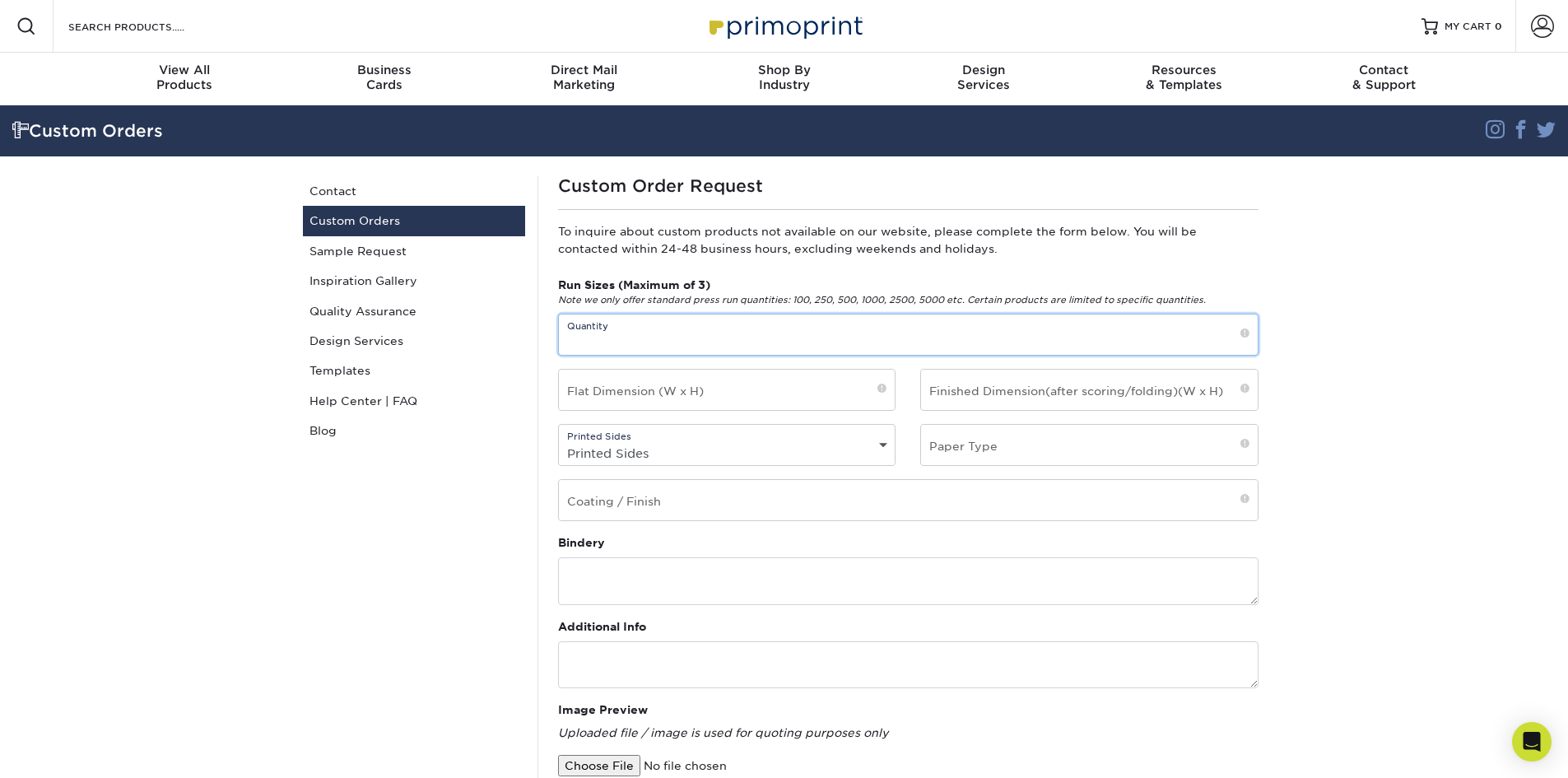
click at [1167, 325] on input "text" at bounding box center [908, 335] width 699 height 40
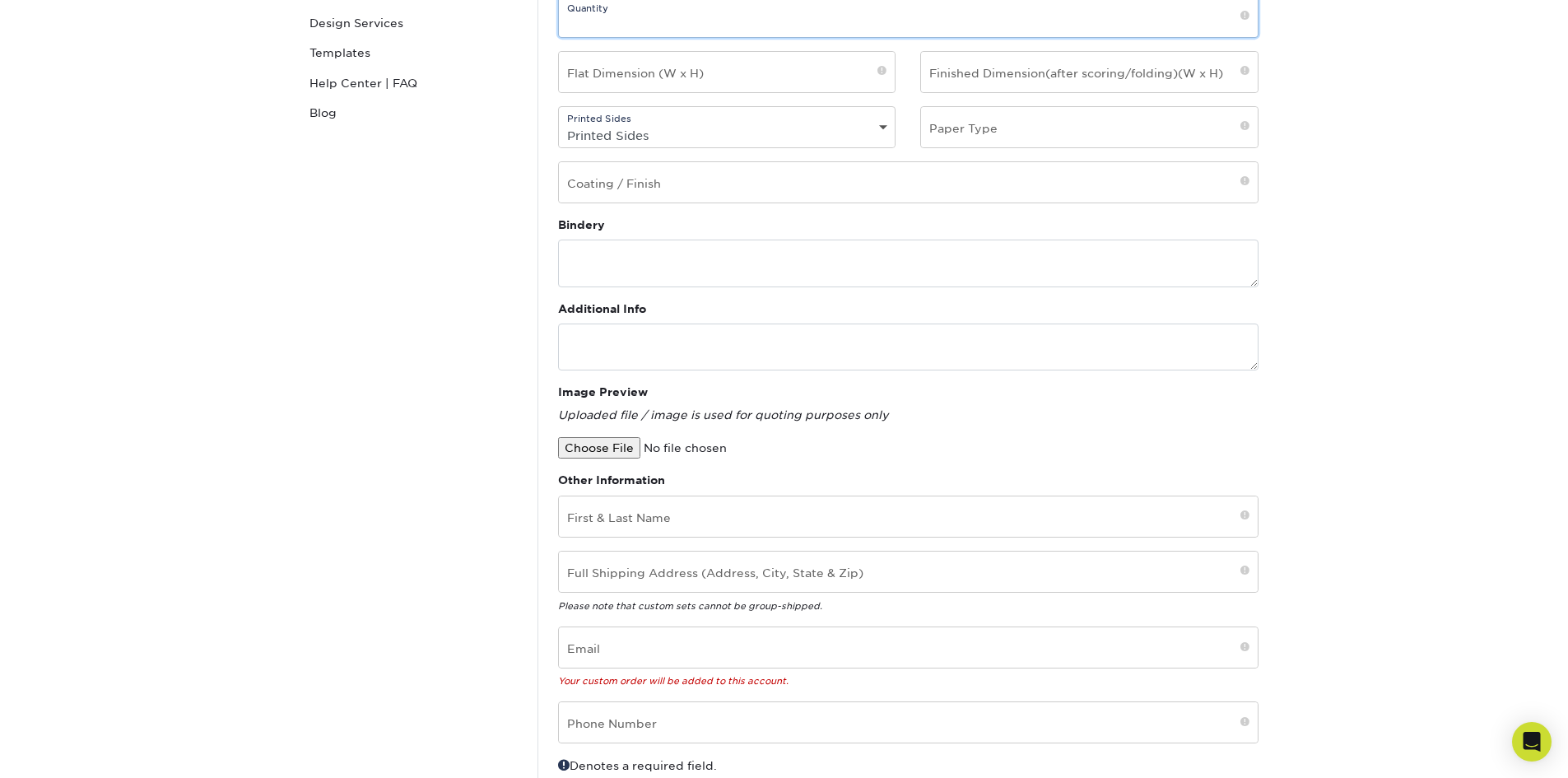
scroll to position [329, 0]
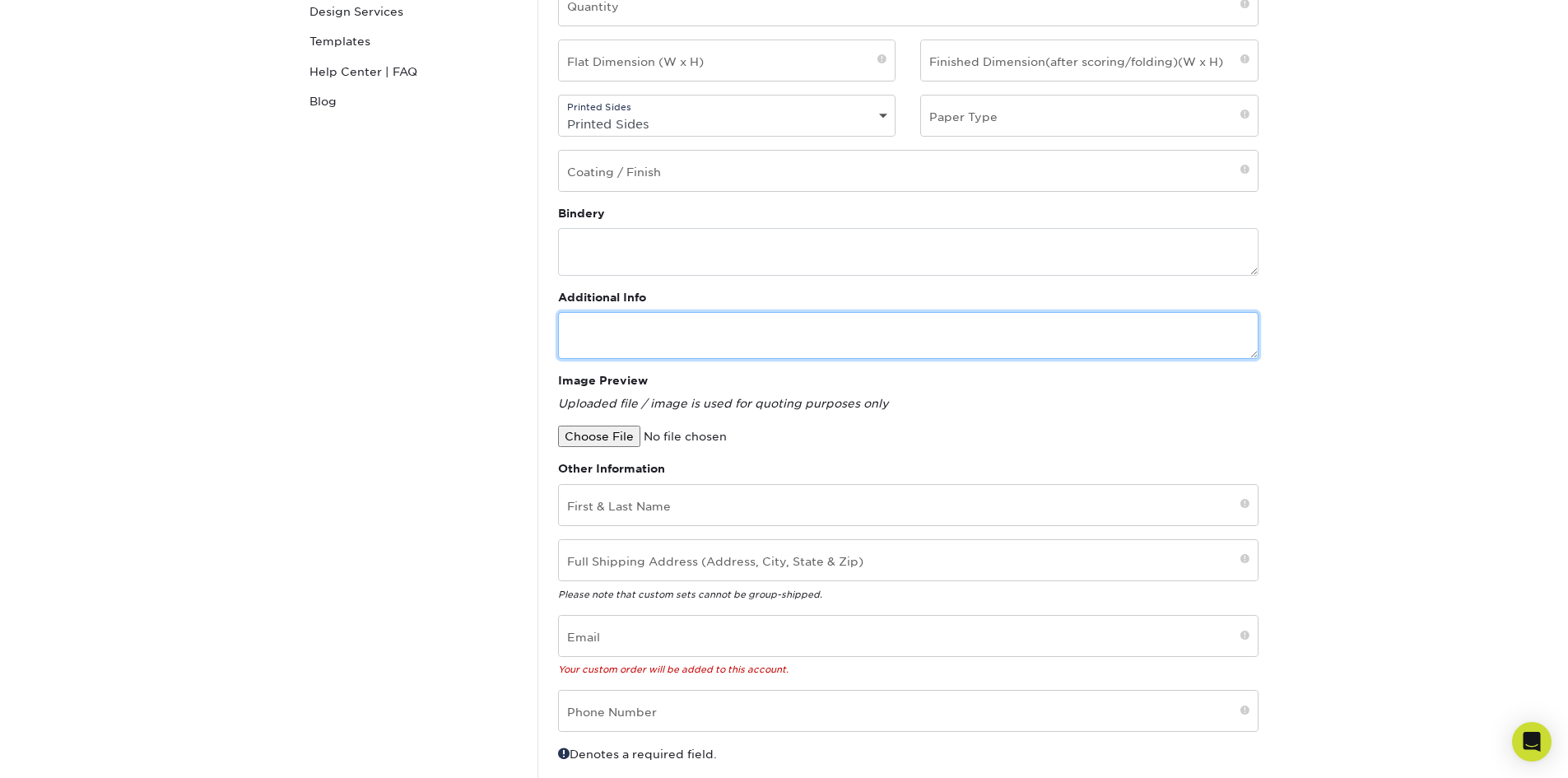
click at [640, 324] on textarea at bounding box center [908, 336] width 700 height 47
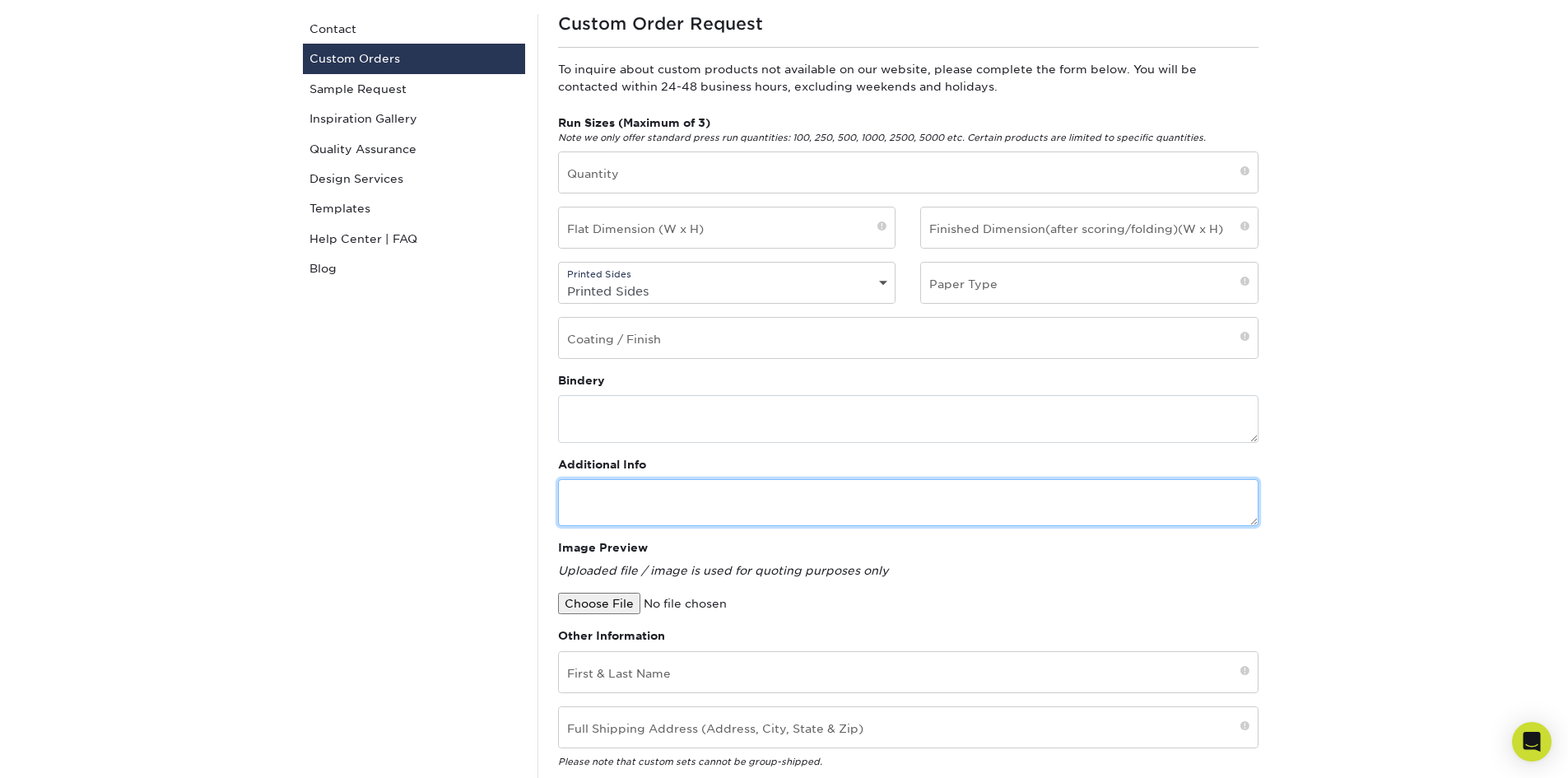
scroll to position [82, 0]
